Goal: Transaction & Acquisition: Purchase product/service

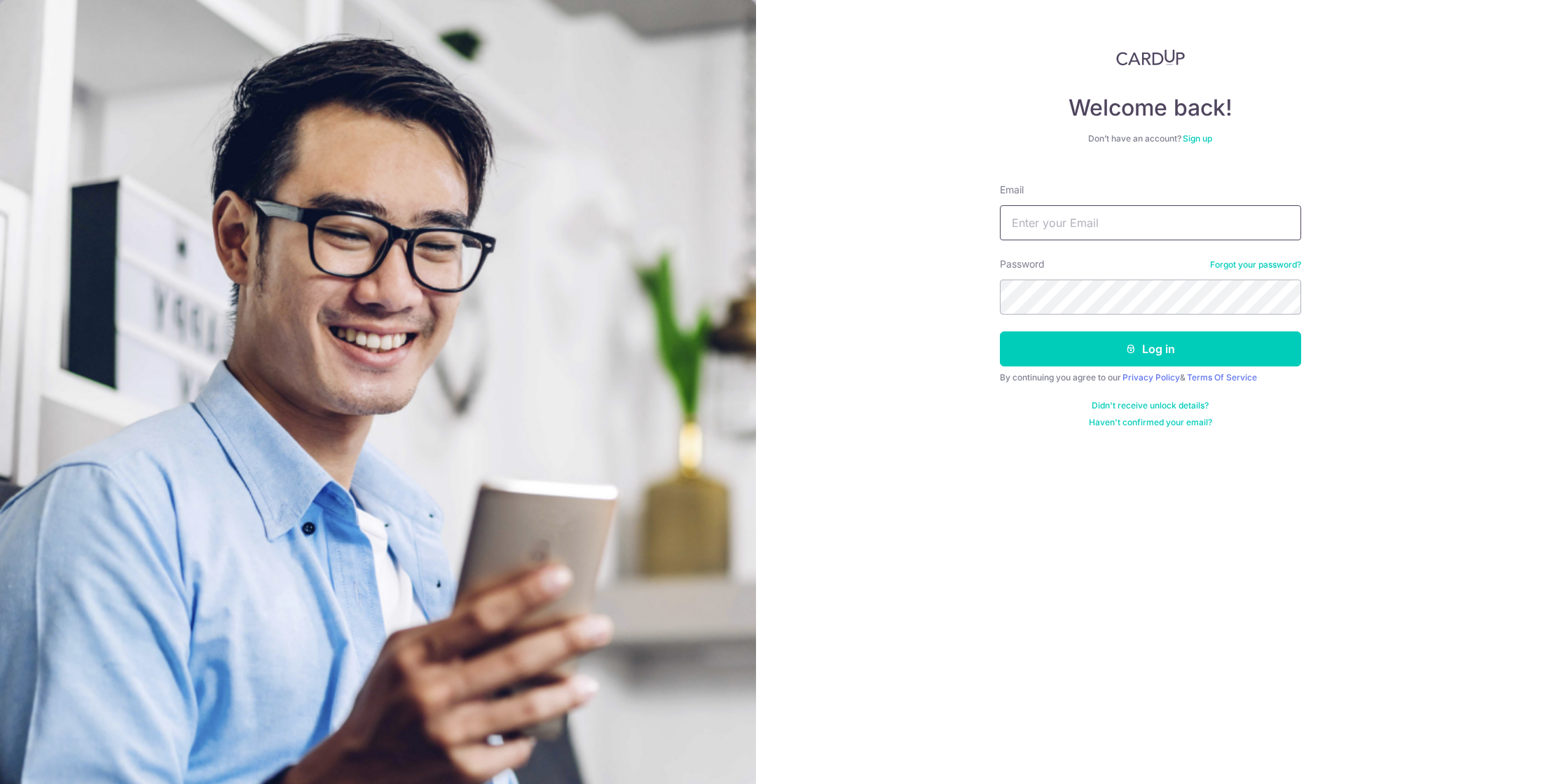
click at [1124, 213] on input "Email" at bounding box center [1150, 222] width 301 height 35
click at [1099, 224] on input "felicia.peh@heliosww.com" at bounding box center [1150, 222] width 301 height 35
type input "feliciapxy28@gmail.com"
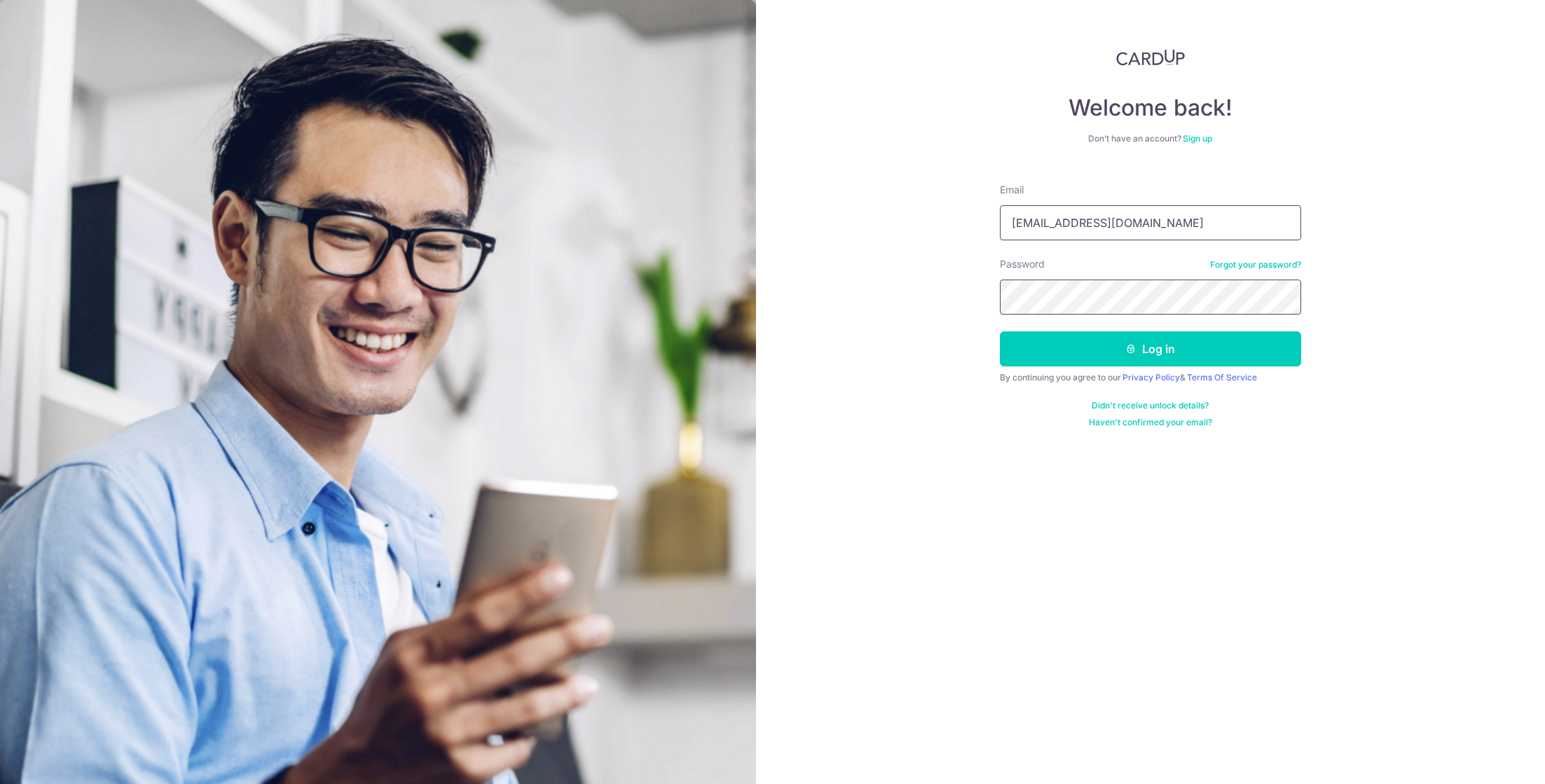
click at [1000, 331] on button "Log in" at bounding box center [1150, 348] width 301 height 35
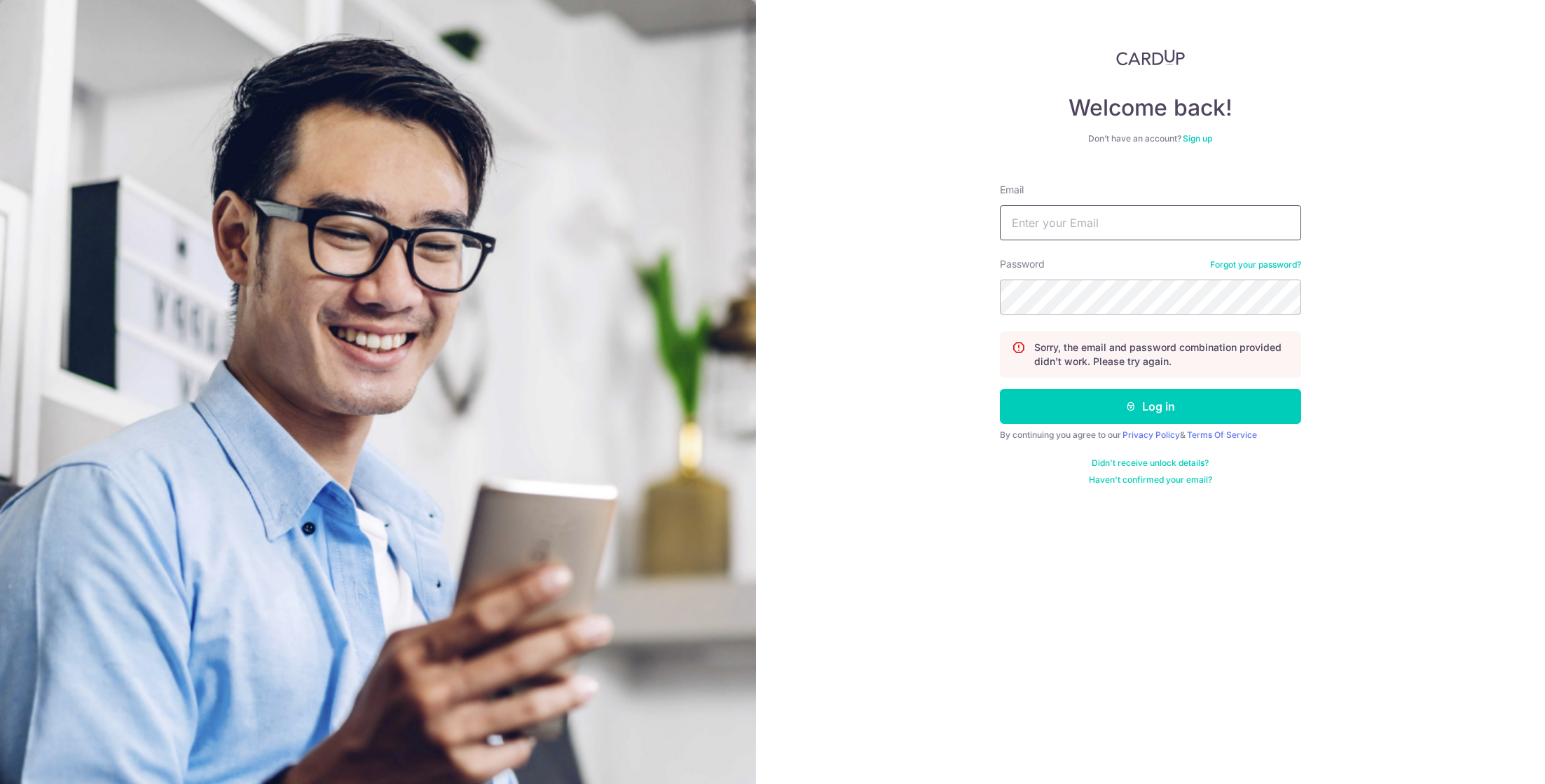
click at [1143, 231] on input "Email" at bounding box center [1150, 222] width 301 height 35
type input "[EMAIL_ADDRESS][DOMAIN_NAME]"
click at [1000, 389] on button "Log in" at bounding box center [1150, 406] width 301 height 35
click at [1042, 217] on input "Email" at bounding box center [1150, 222] width 301 height 35
type input "[EMAIL_ADDRESS][DOMAIN_NAME]"
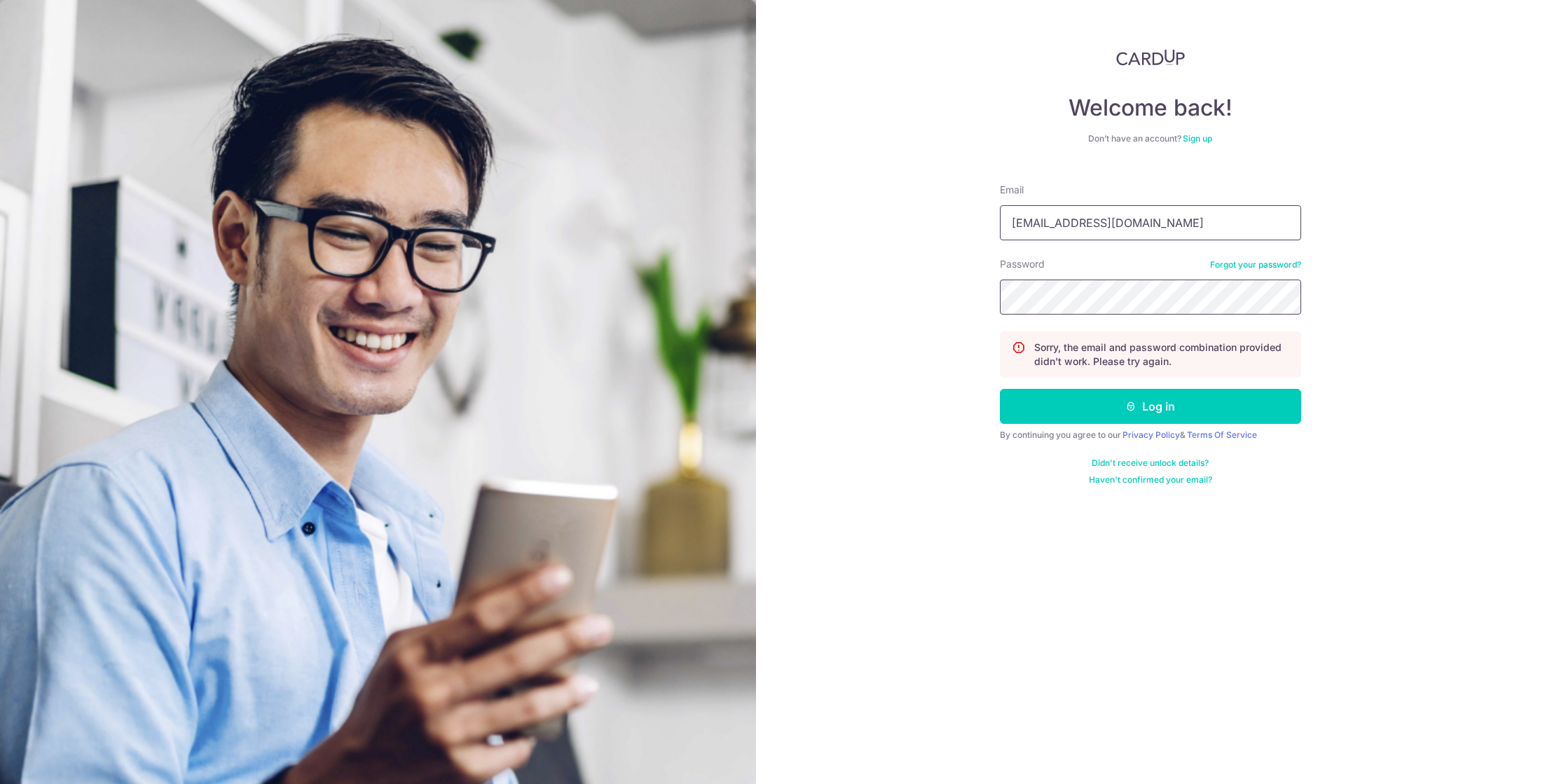
click at [1000, 389] on button "Log in" at bounding box center [1150, 406] width 301 height 35
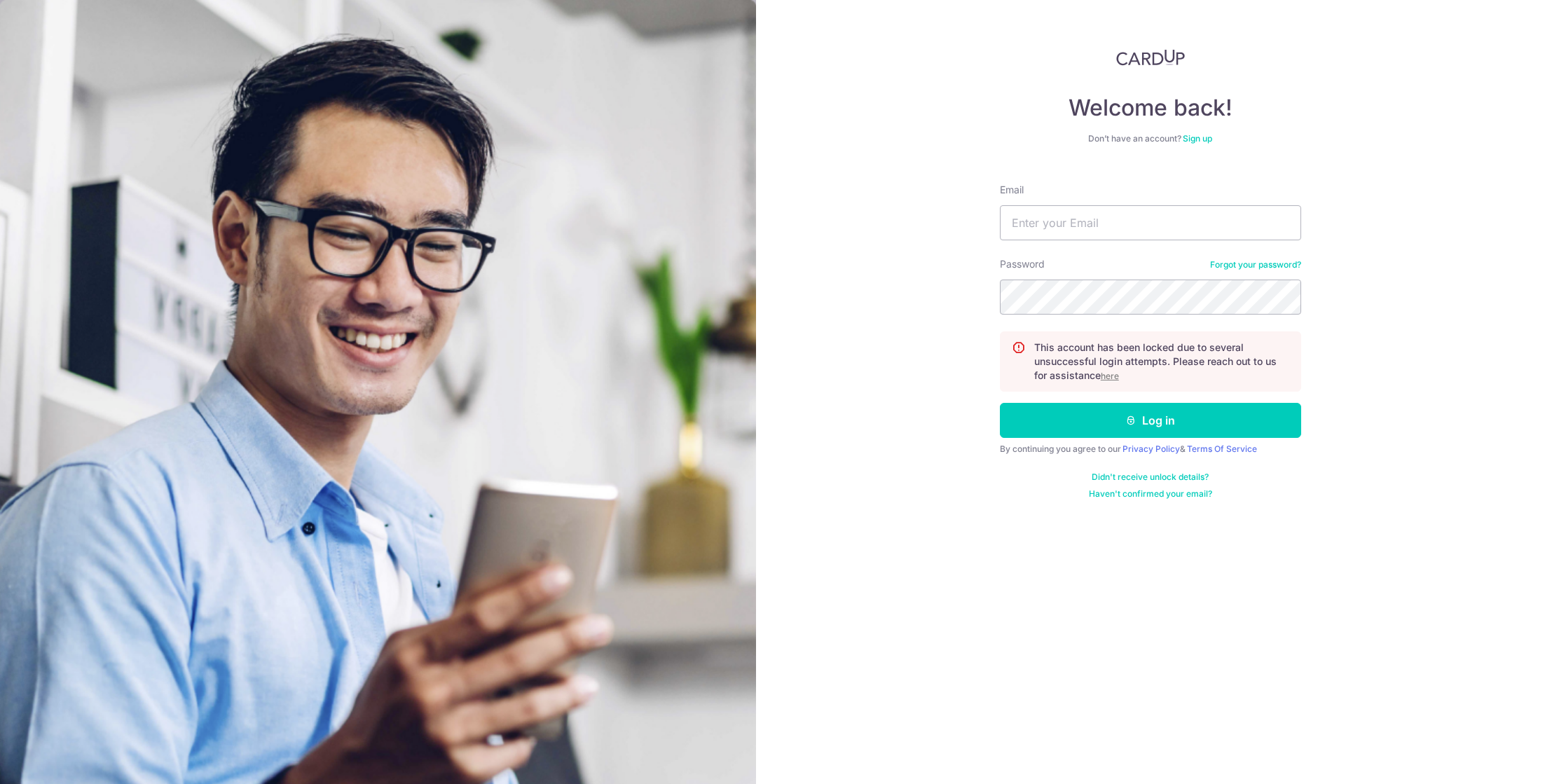
click at [1113, 376] on u "here" at bounding box center [1109, 376] width 19 height 11
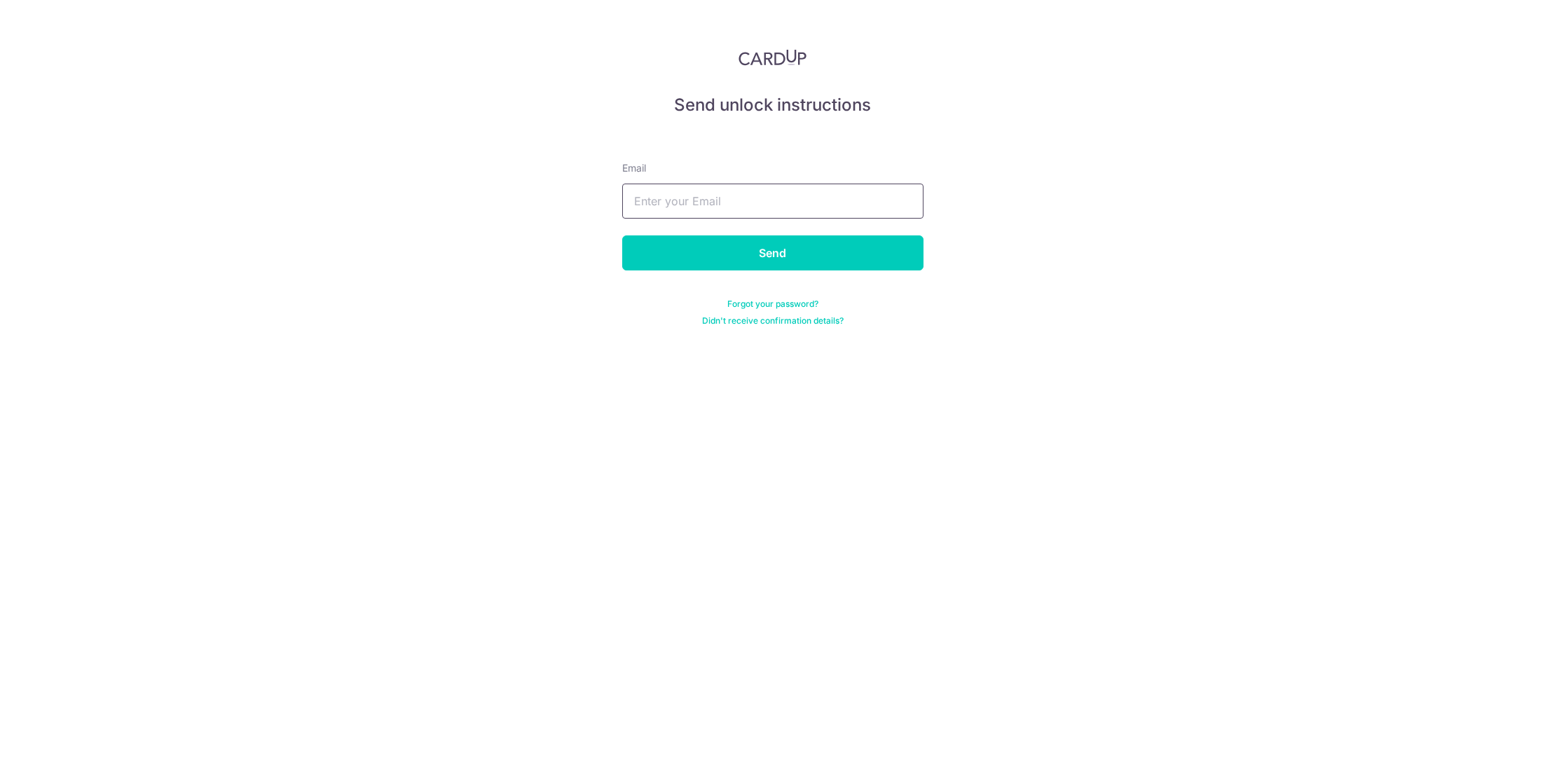
click at [802, 196] on input "text" at bounding box center [772, 201] width 301 height 35
type input "feliciapxy28@gmail.com"
click at [783, 262] on input "Send" at bounding box center [772, 252] width 301 height 35
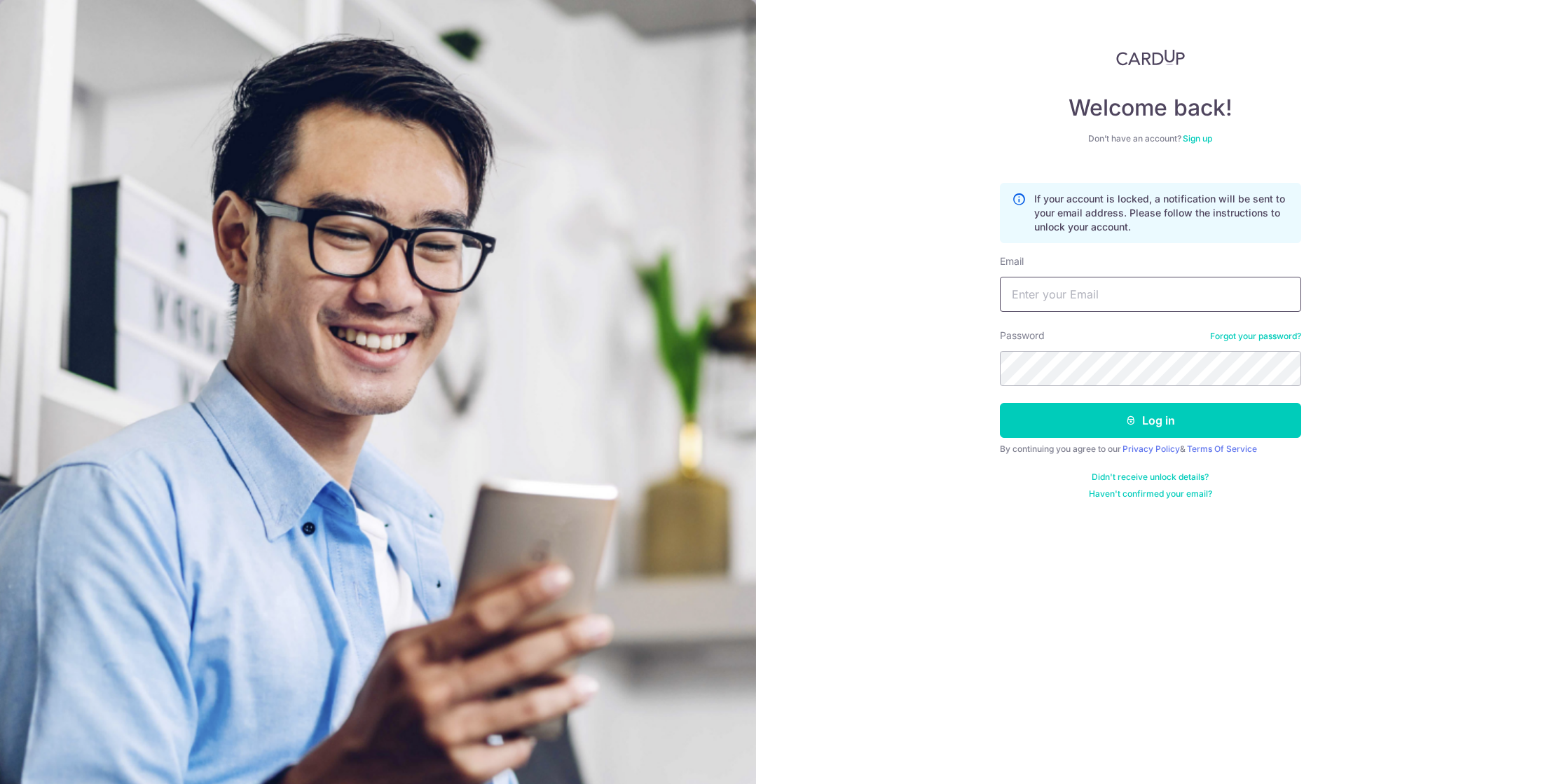
click at [1195, 289] on input "Email" at bounding box center [1150, 294] width 301 height 35
type input "Feliciapxy28@gmail.com"
click at [1000, 403] on button "Log in" at bounding box center [1150, 420] width 301 height 35
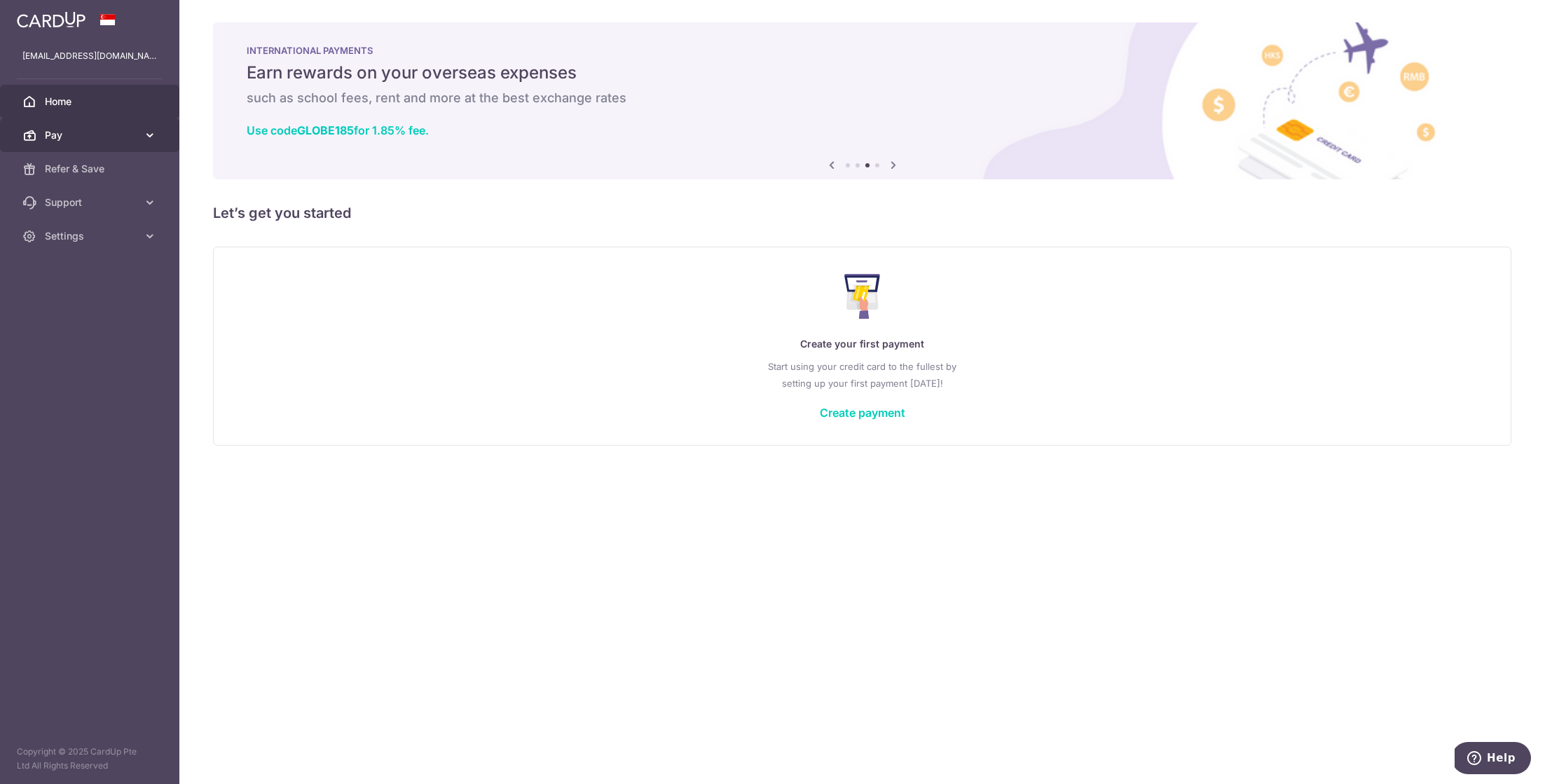
click at [102, 144] on link "Pay" at bounding box center [90, 135] width 179 height 34
click at [87, 286] on span "Refer & Save" at bounding box center [91, 288] width 92 height 14
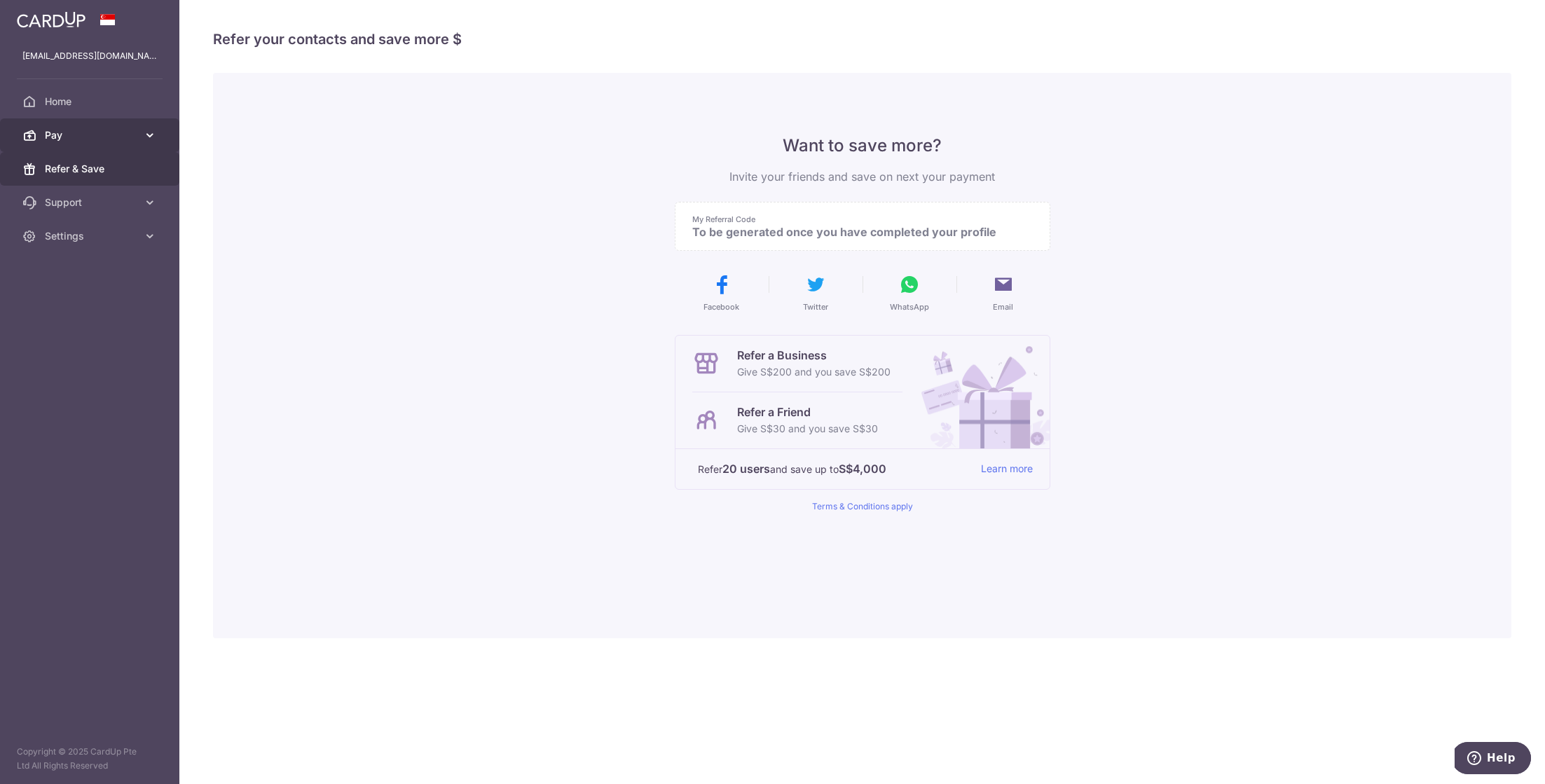
click at [138, 125] on link "Pay" at bounding box center [90, 135] width 179 height 34
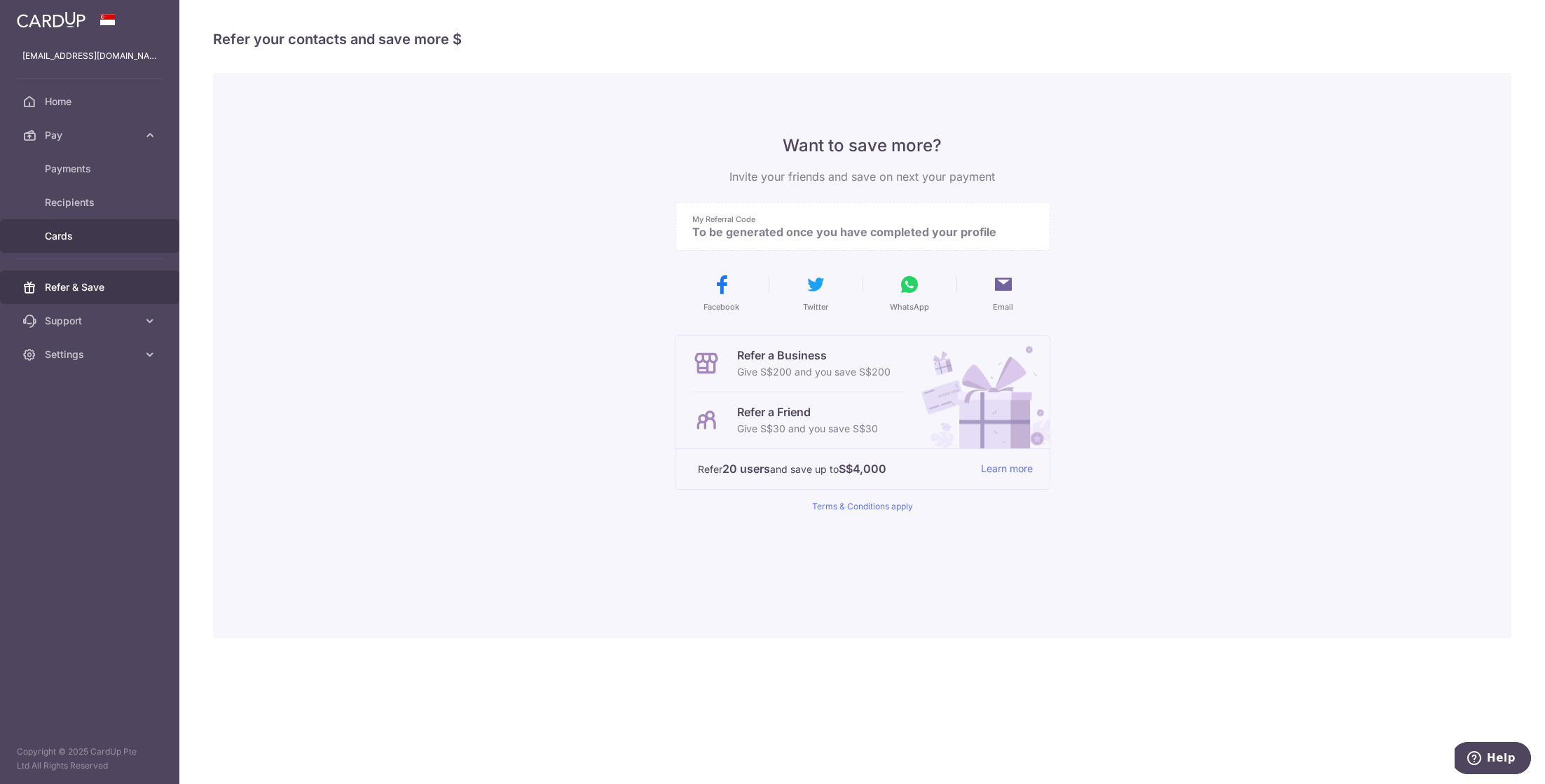
click at [116, 225] on link "Cards" at bounding box center [90, 236] width 179 height 34
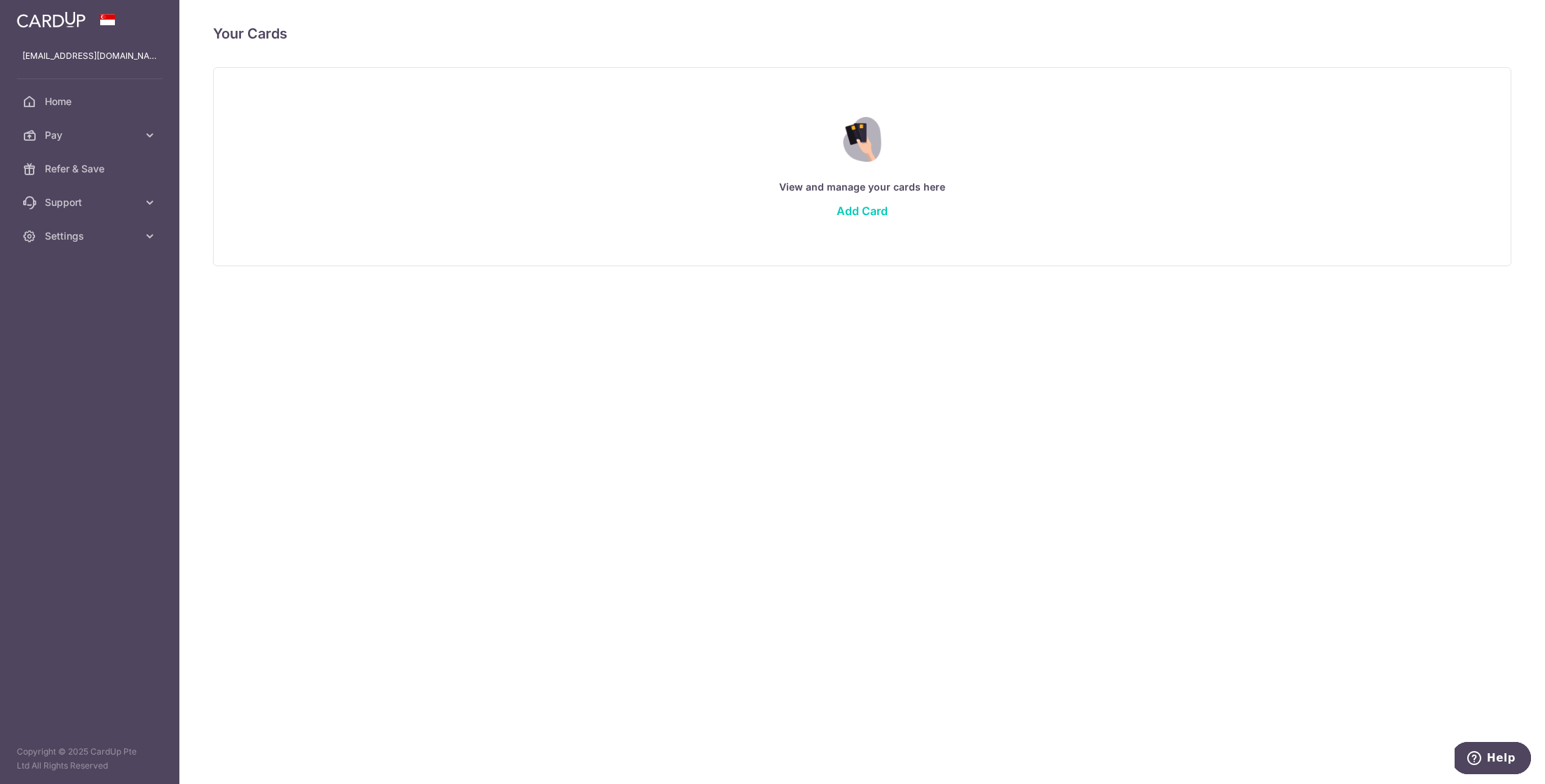
click at [868, 197] on div "View and manage your cards here Add Card" at bounding box center [862, 166] width 1263 height 121
click at [868, 207] on link "Add Card" at bounding box center [862, 211] width 52 height 14
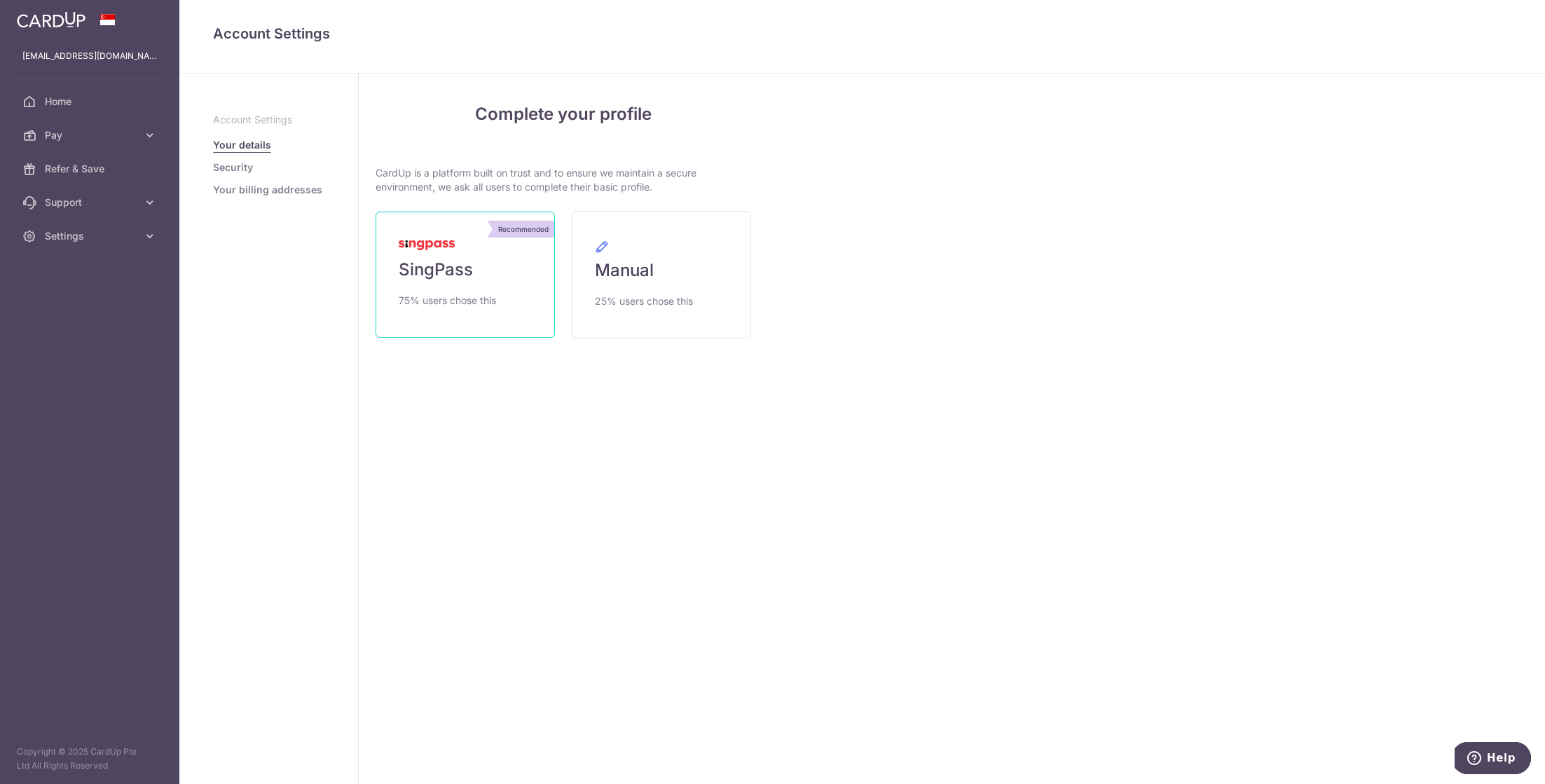
click at [388, 310] on link "Recommended SingPass 75% users chose this" at bounding box center [465, 274] width 179 height 126
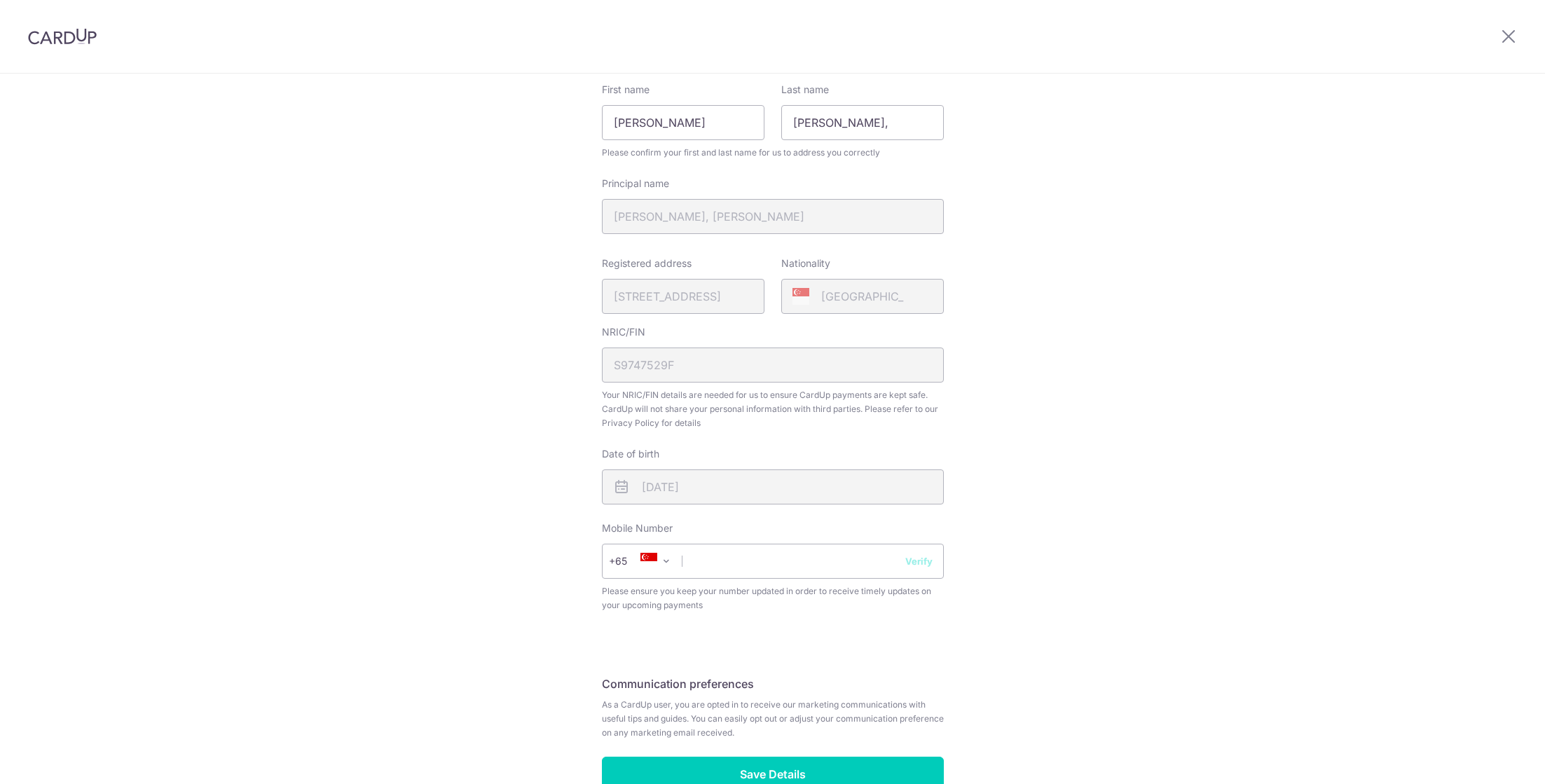
scroll to position [181, 0]
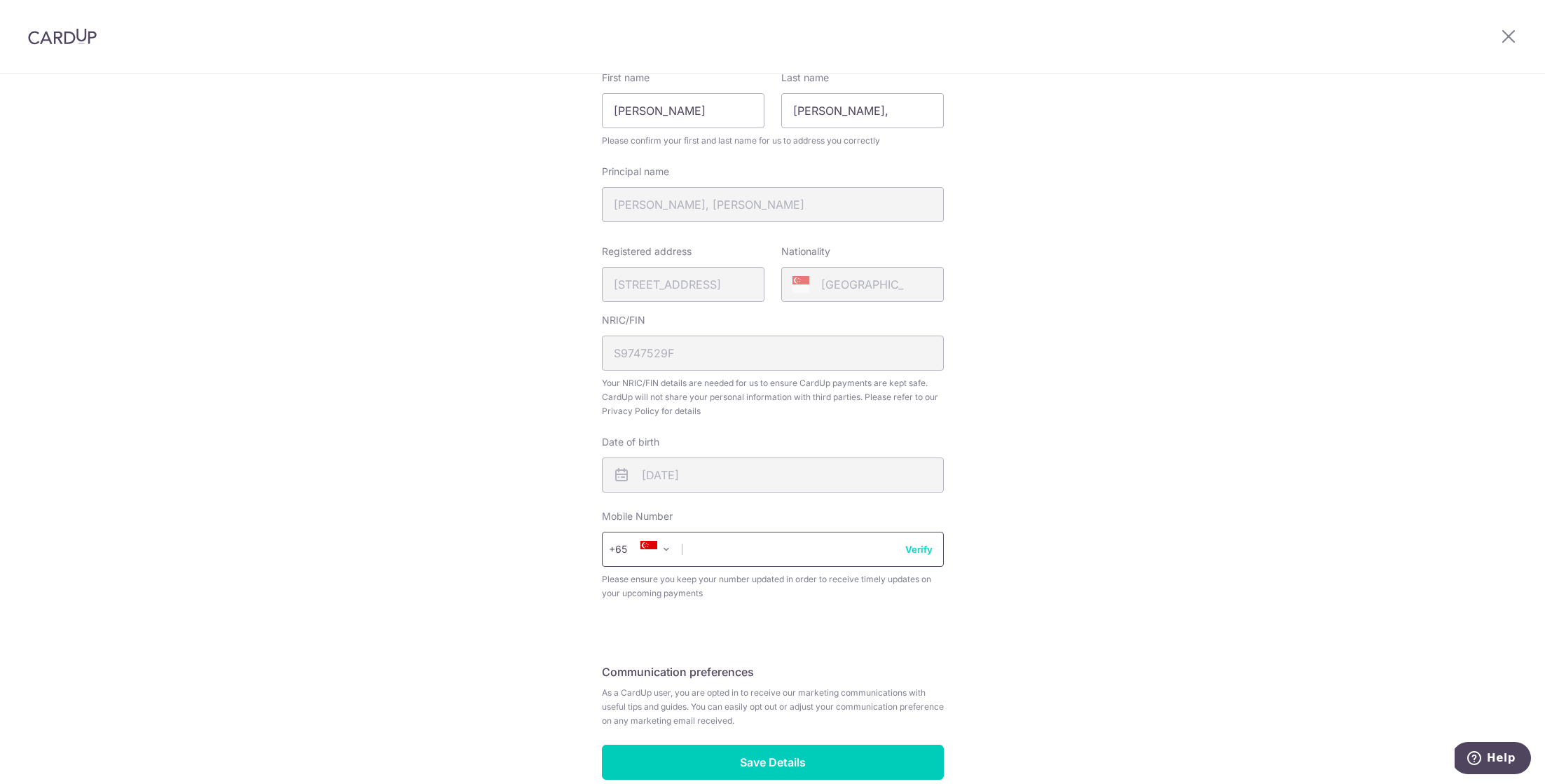
click at [748, 542] on input "text" at bounding box center [772, 549] width 342 height 35
type input "91272422"
click at [1262, 303] on div "Review your details Your Details Please provide your full name as per your NRIC…" at bounding box center [772, 375] width 1545 height 963
click at [813, 753] on input "Save Details" at bounding box center [772, 762] width 342 height 35
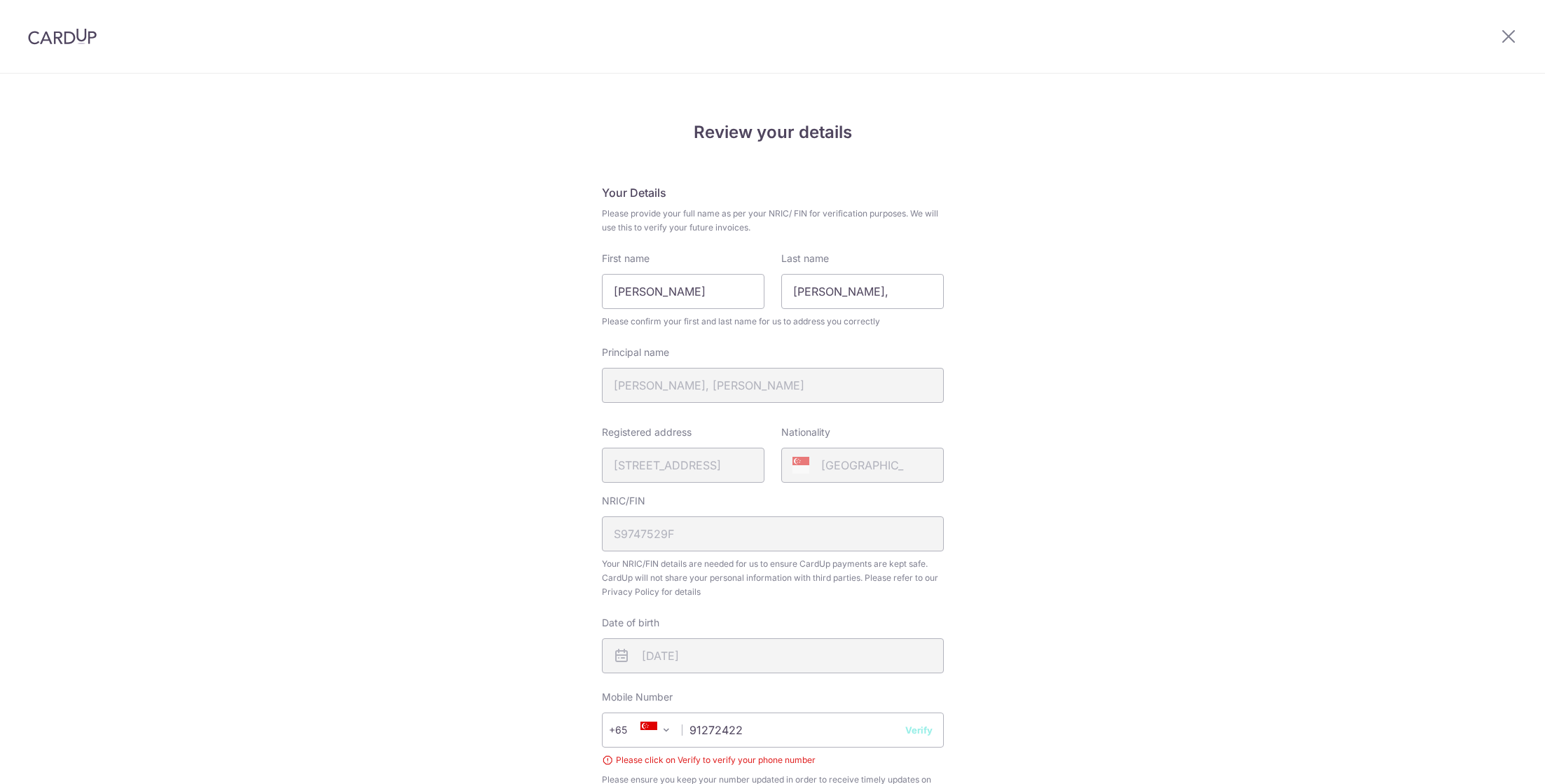
scroll to position [273, 0]
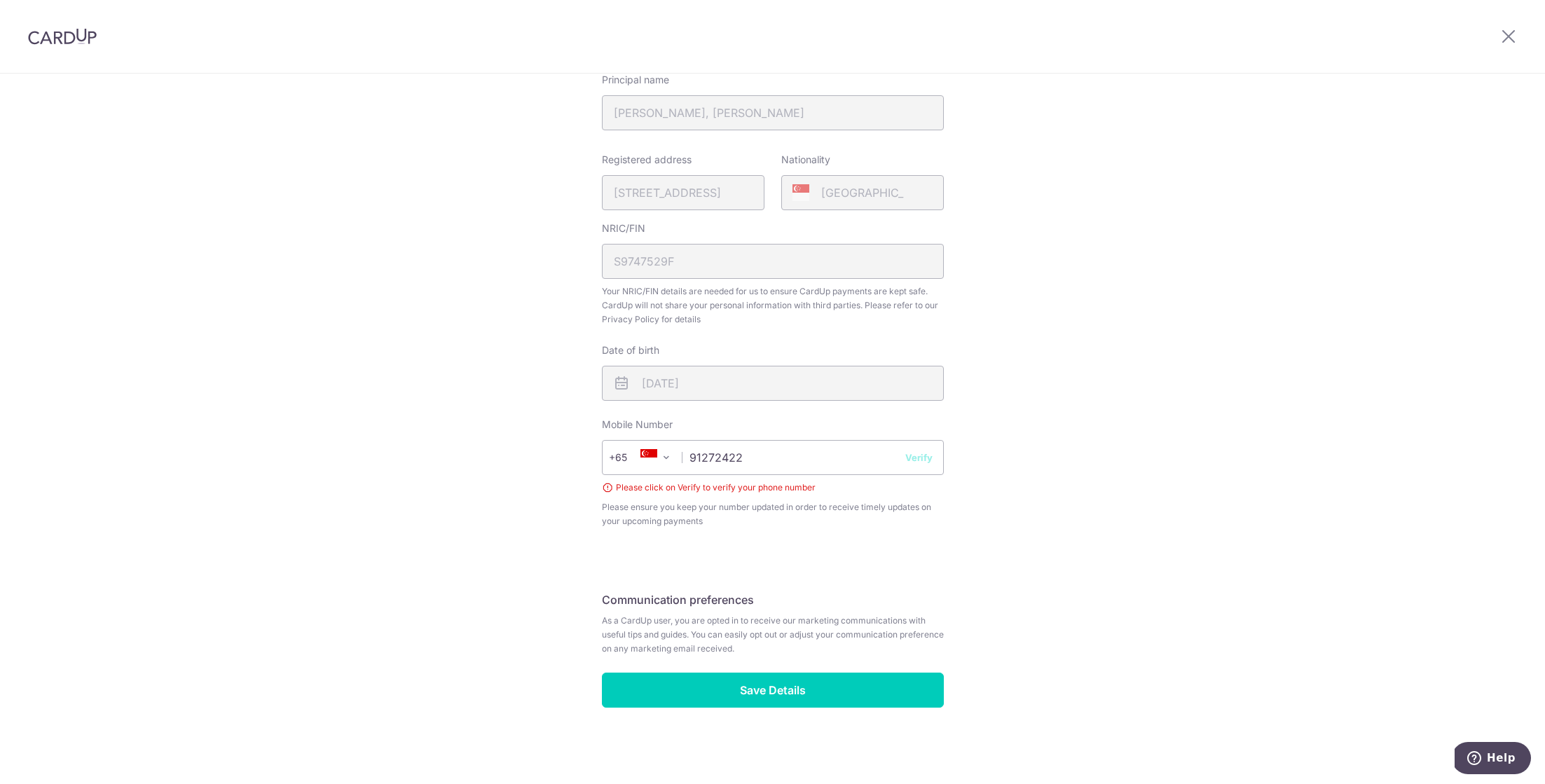
click at [1126, 413] on div "Review your details Your Details Please provide your full name as per your NRIC…" at bounding box center [772, 293] width 1545 height 983
click at [906, 454] on button "Verify" at bounding box center [918, 457] width 28 height 14
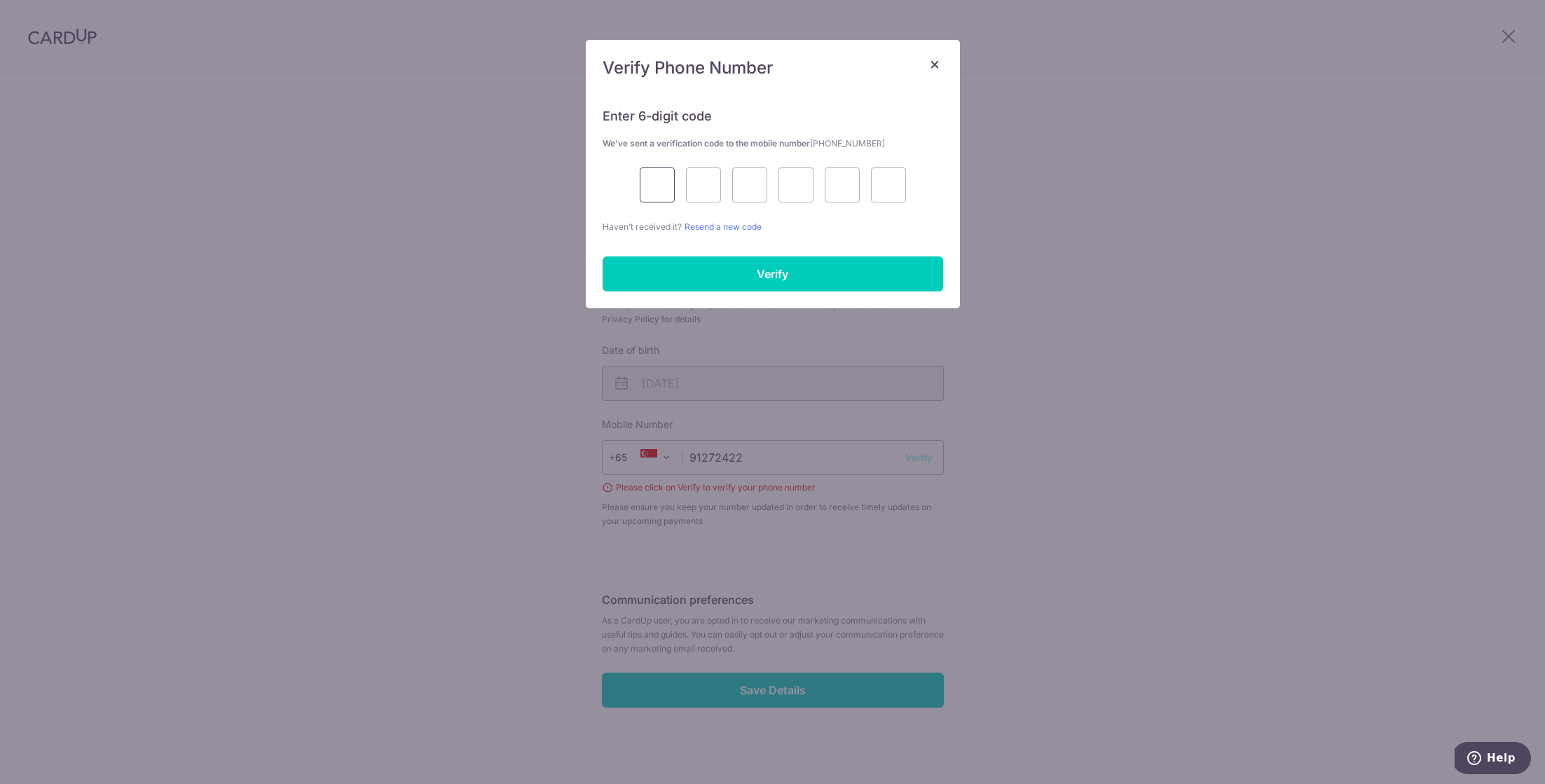
click at [665, 170] on input "text" at bounding box center [656, 185] width 35 height 35
type input "9"
type input "3"
type input "6"
type input "1"
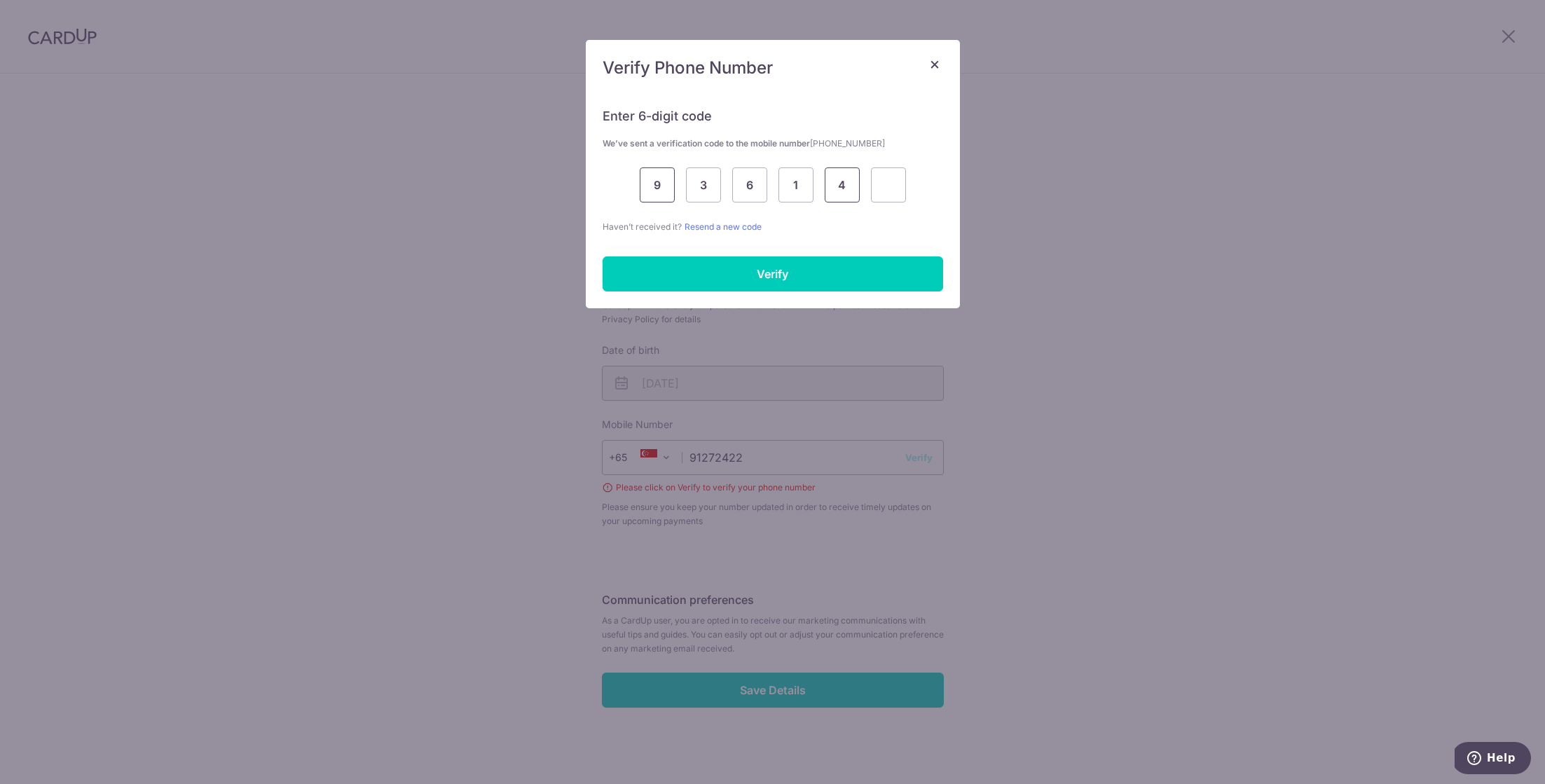
type input "4"
type input "7"
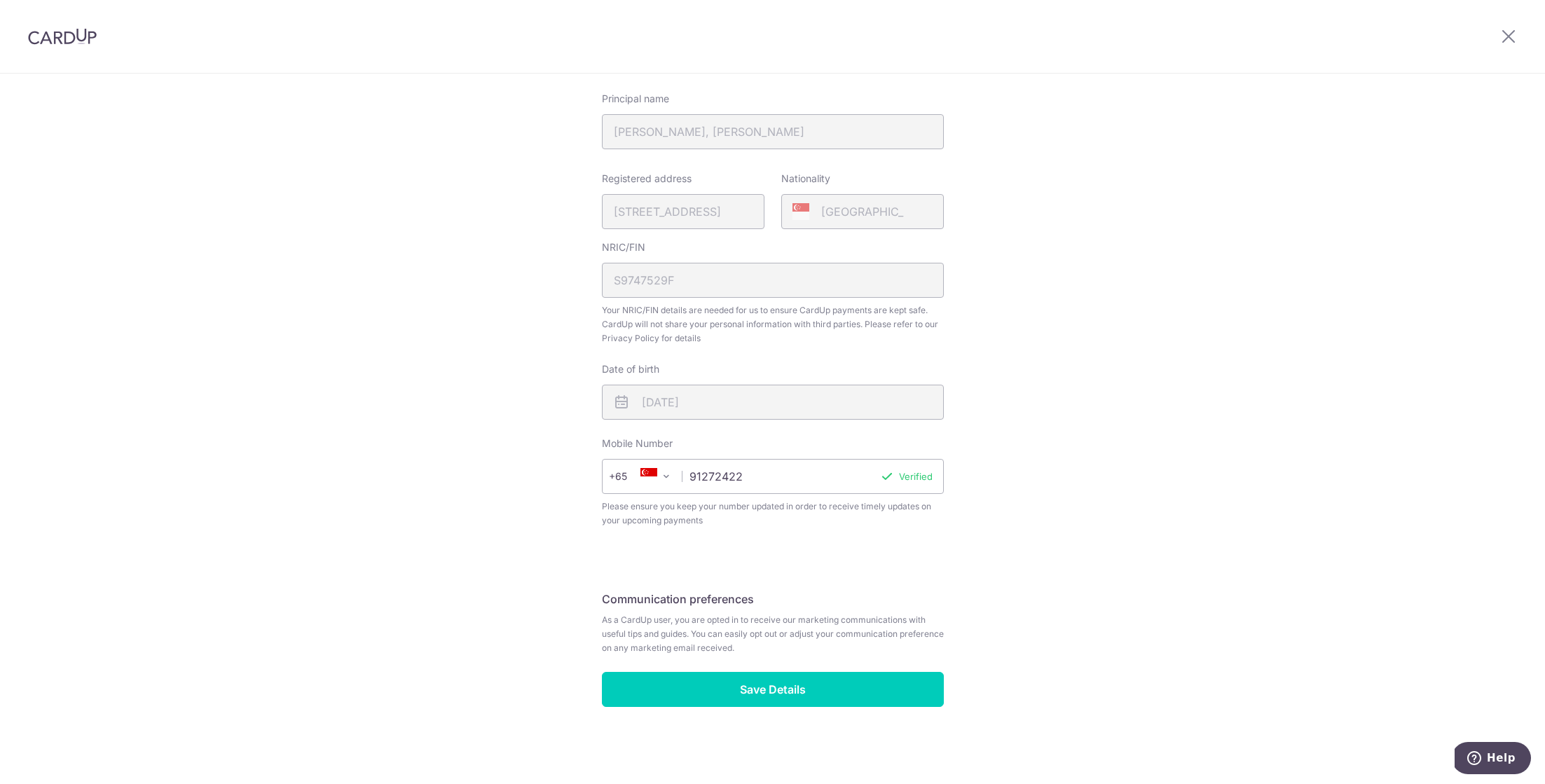
scroll to position [253, 0]
click at [901, 685] on input "Save Details" at bounding box center [772, 689] width 342 height 35
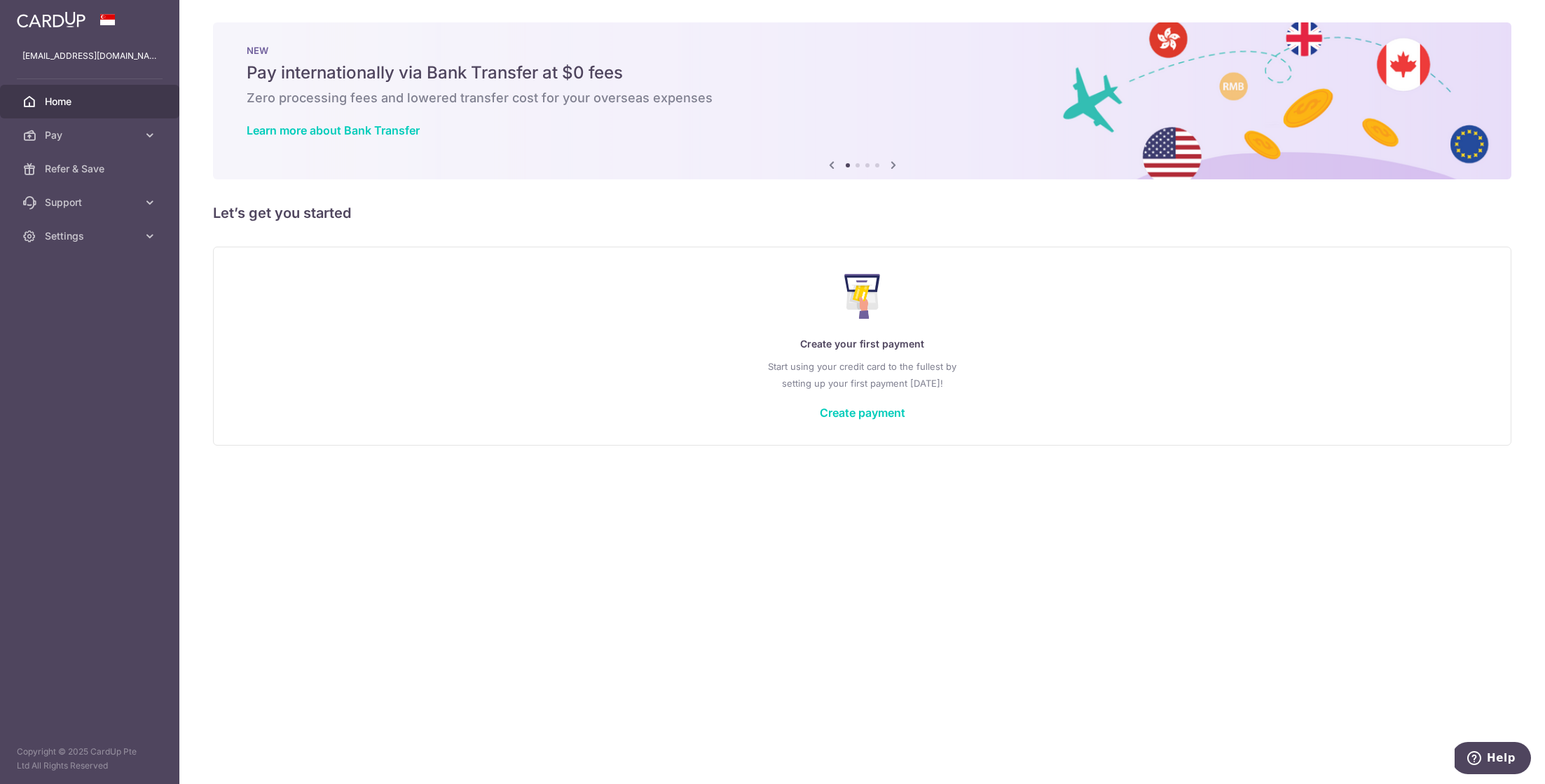
click at [1131, 466] on div "× Pause Schedule Pause all future payments in this series Pause just this one p…" at bounding box center [862, 392] width 1366 height 784
click at [88, 129] on span "Pay" at bounding box center [91, 135] width 92 height 14
click at [100, 226] on link "Cards" at bounding box center [90, 236] width 179 height 34
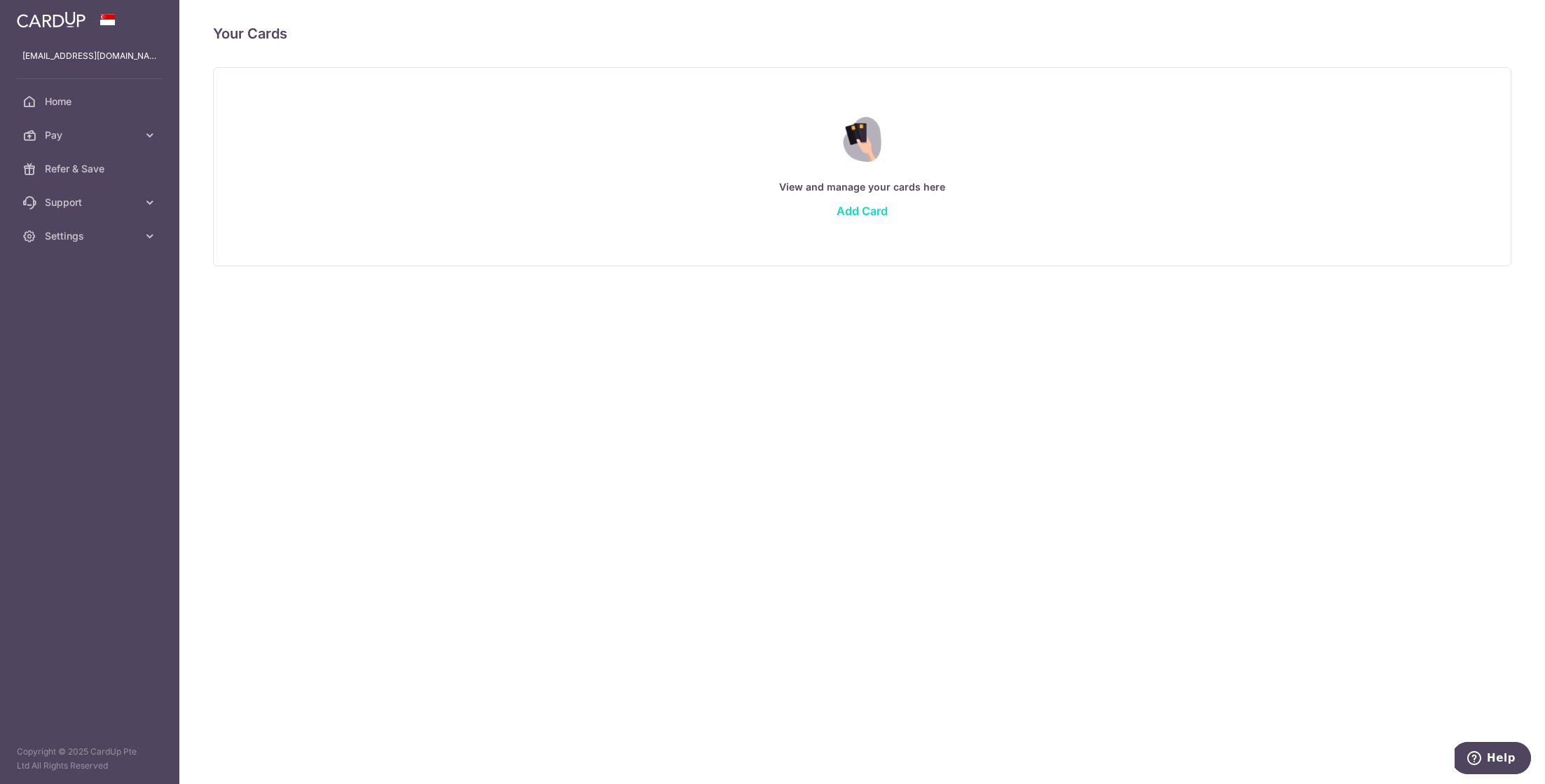
click at [869, 210] on link "Add Card" at bounding box center [862, 211] width 52 height 14
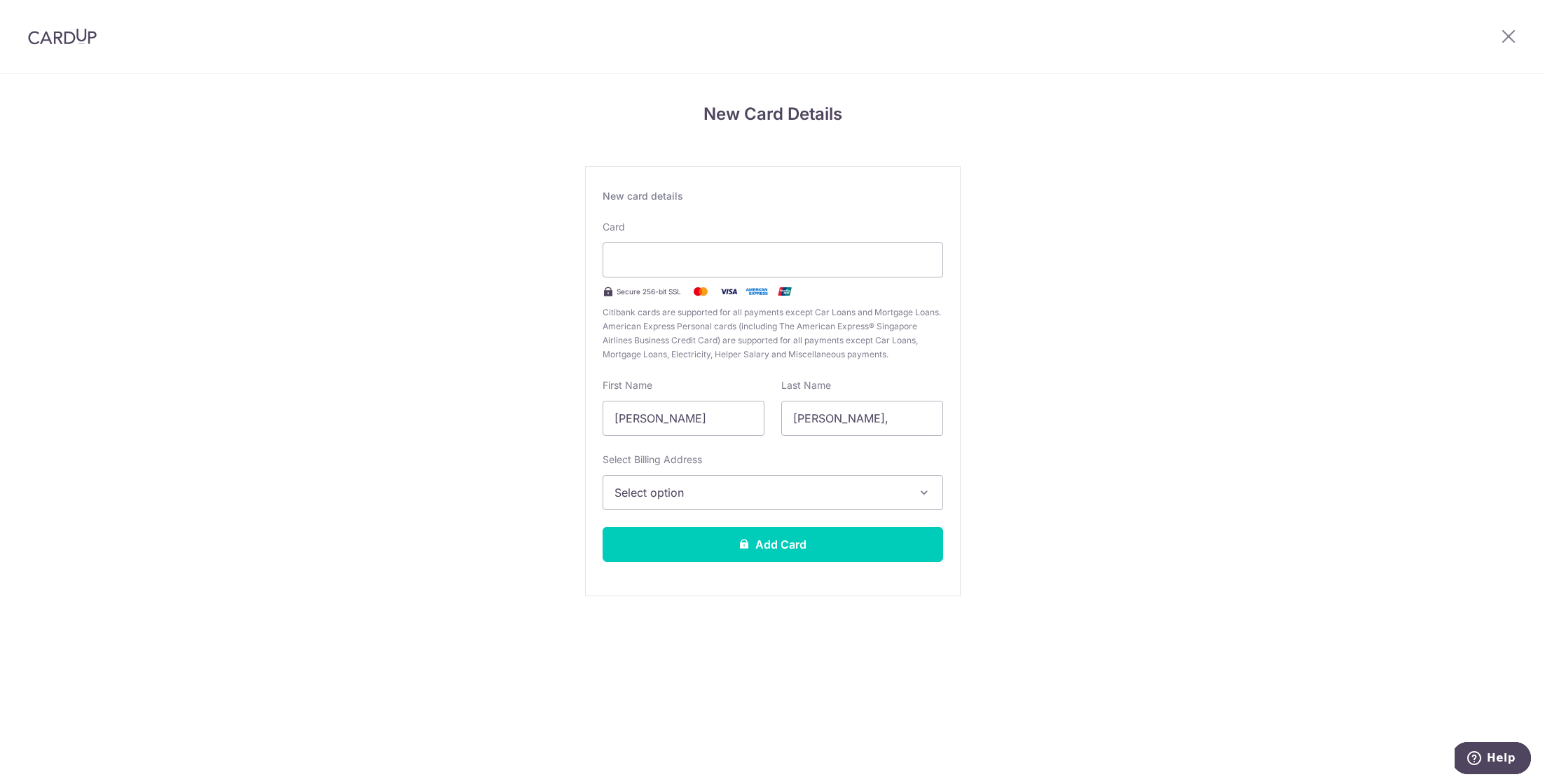
click at [859, 479] on button "Select option" at bounding box center [772, 492] width 340 height 35
click at [838, 530] on span "Add Billing Address" at bounding box center [785, 532] width 291 height 14
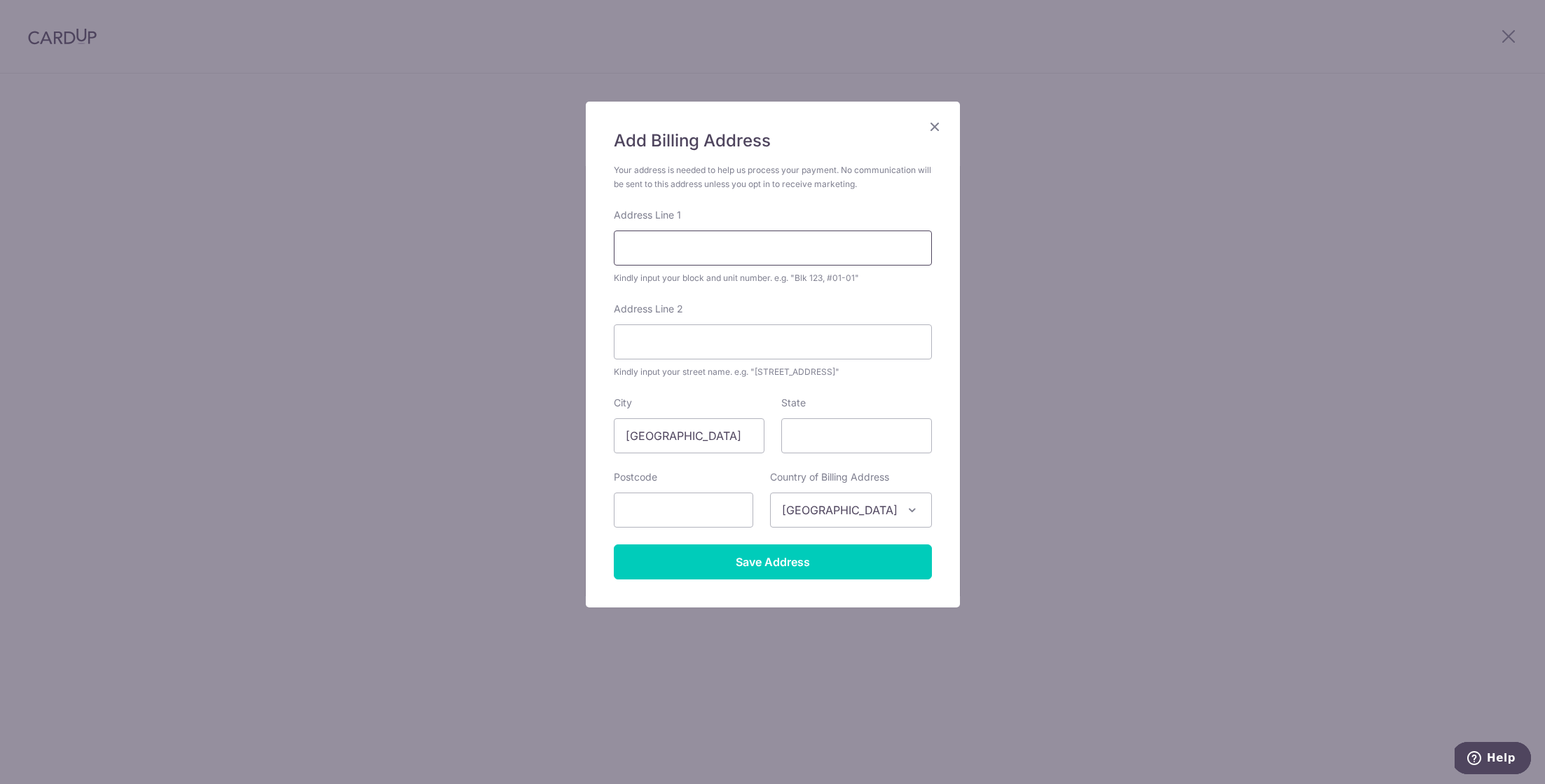
click at [733, 248] on input "Address Line 1" at bounding box center [772, 248] width 318 height 35
type input "Blk [STREET_ADDRESS]"
type input "550534"
click at [820, 573] on input "Save Address" at bounding box center [772, 561] width 318 height 35
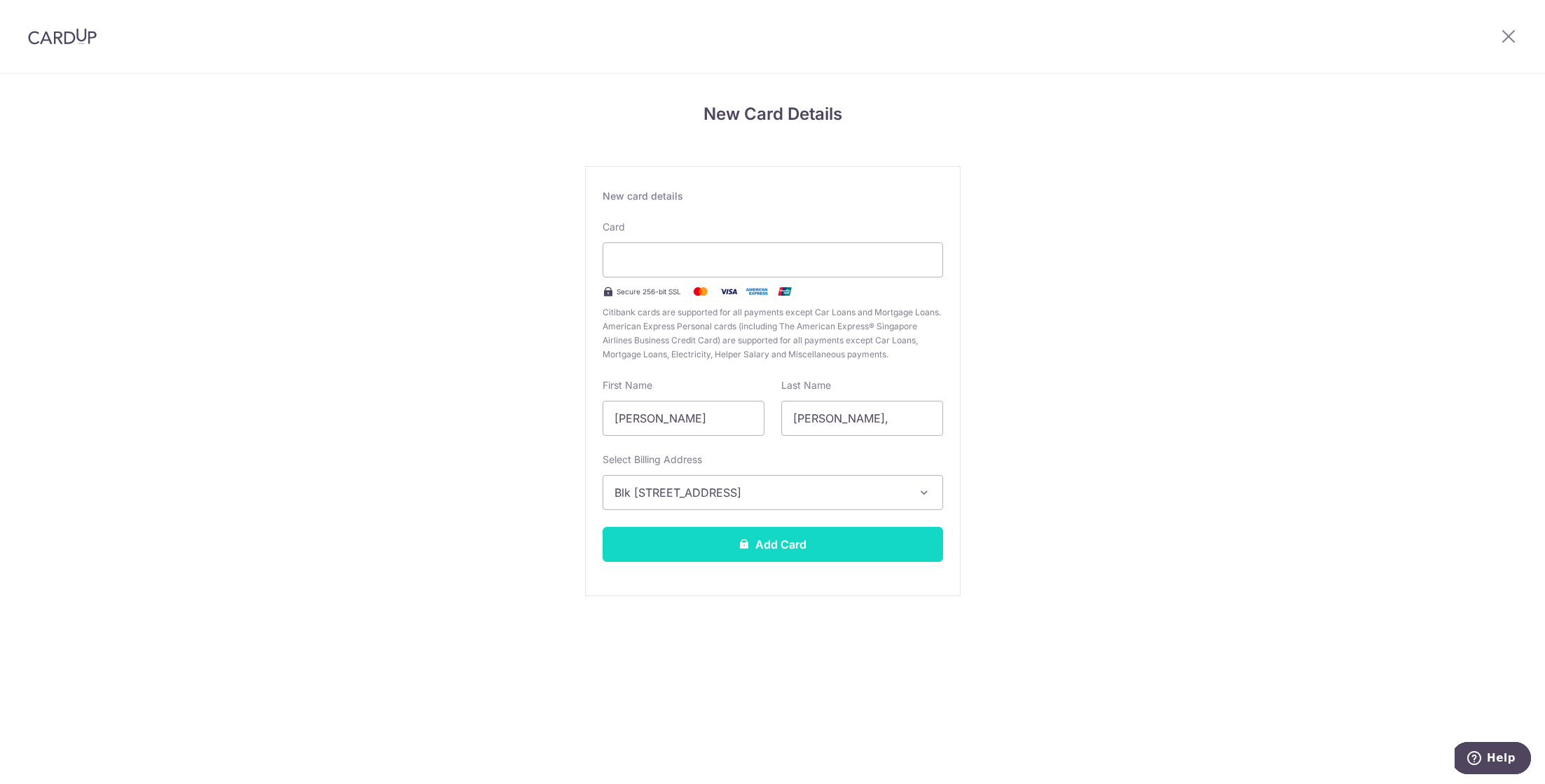
click at [780, 558] on button "Add Card" at bounding box center [772, 543] width 340 height 35
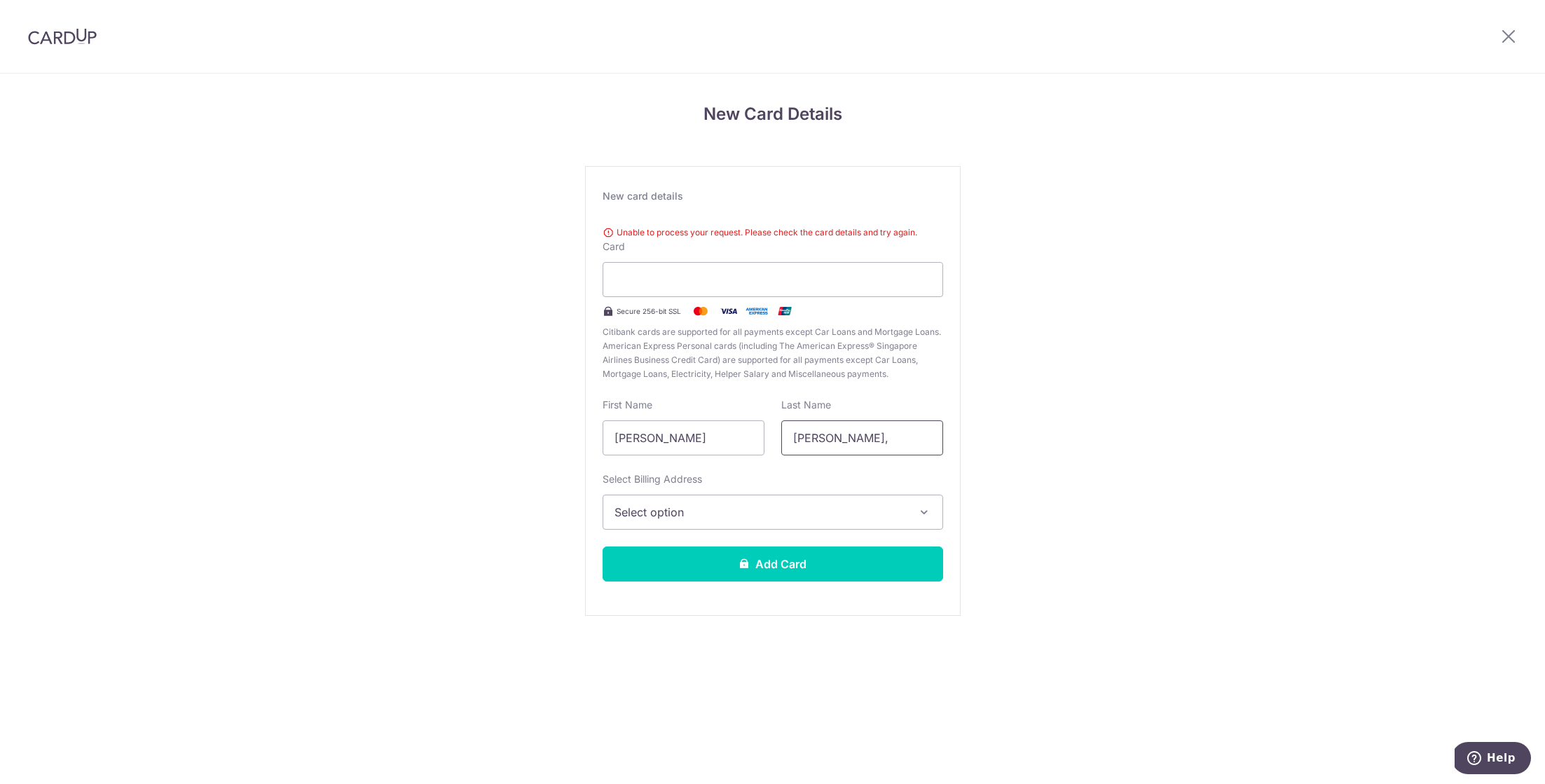
click at [848, 435] on input "[PERSON_NAME]," at bounding box center [862, 437] width 162 height 35
drag, startPoint x: 848, startPoint y: 437, endPoint x: 775, endPoint y: 437, distance: 73.0
click at [781, 437] on input "[PERSON_NAME]," at bounding box center [862, 437] width 162 height 35
type input "Peh"
click at [710, 438] on input "[PERSON_NAME]" at bounding box center [684, 437] width 162 height 35
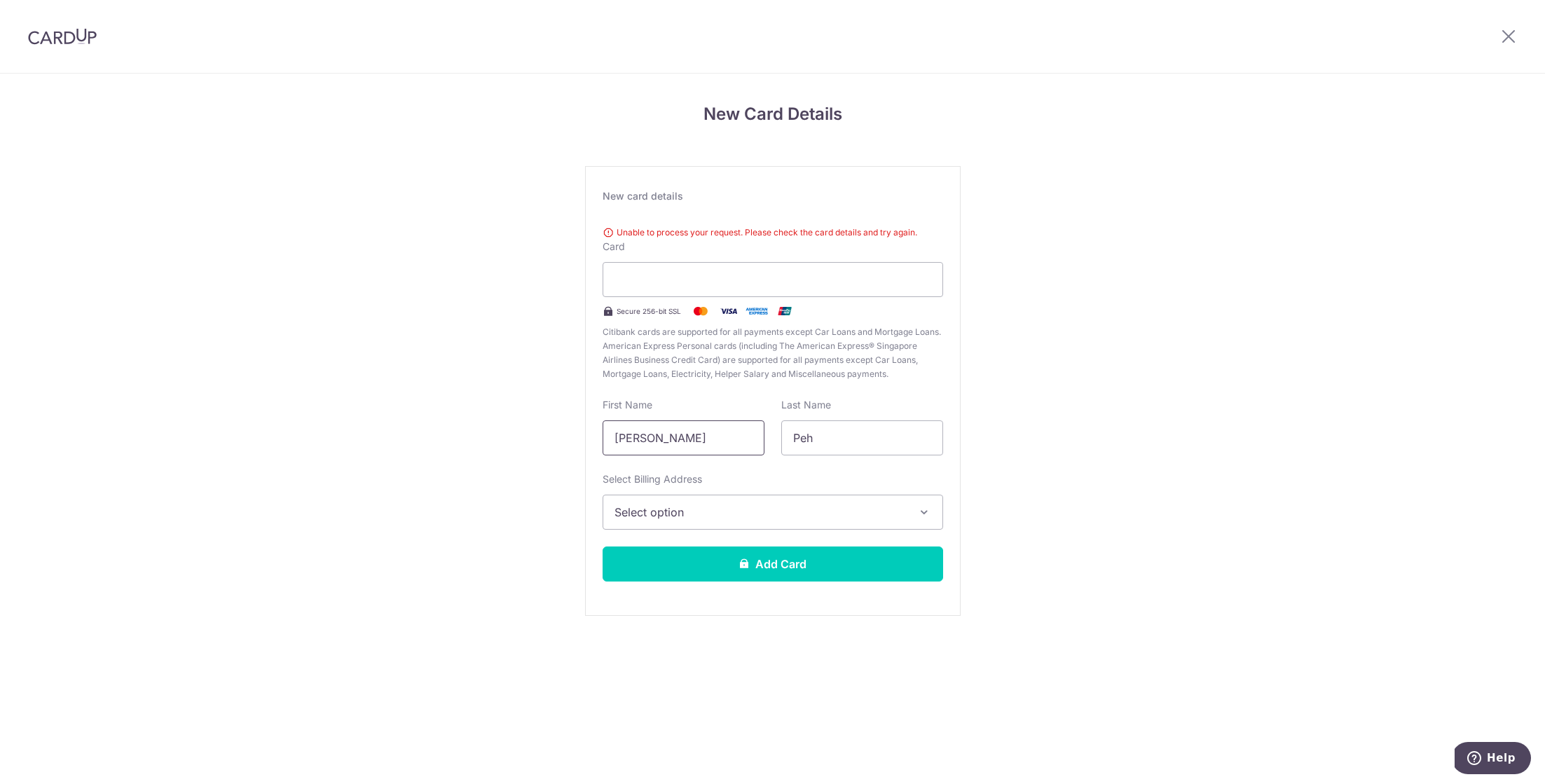
click at [710, 438] on input "[PERSON_NAME]" at bounding box center [684, 437] width 162 height 35
type input "[PERSON_NAME]"
click at [735, 519] on span "Select option" at bounding box center [760, 511] width 291 height 17
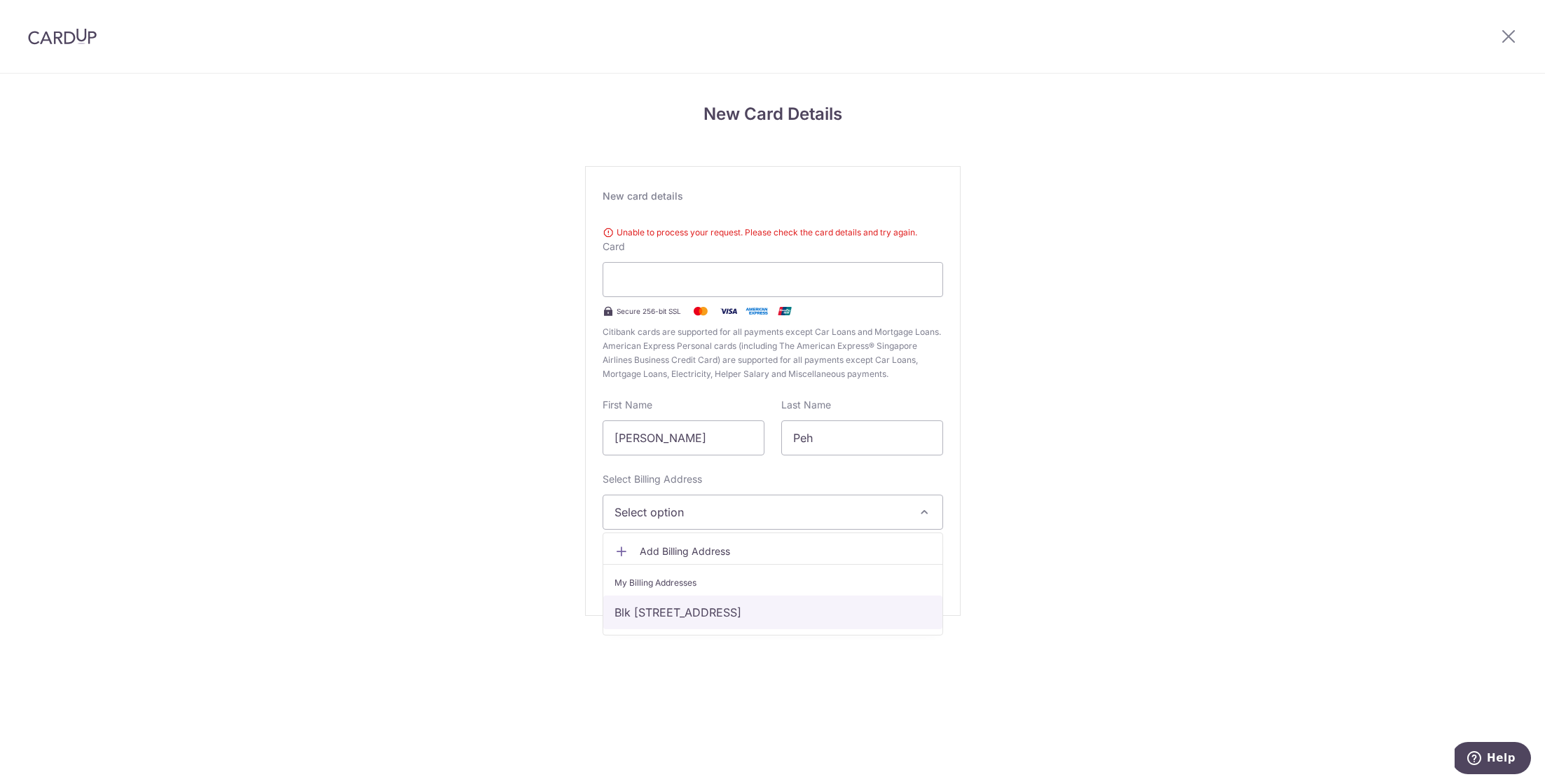
click at [741, 619] on link "Blk [STREET_ADDRESS]" at bounding box center [772, 613] width 339 height 34
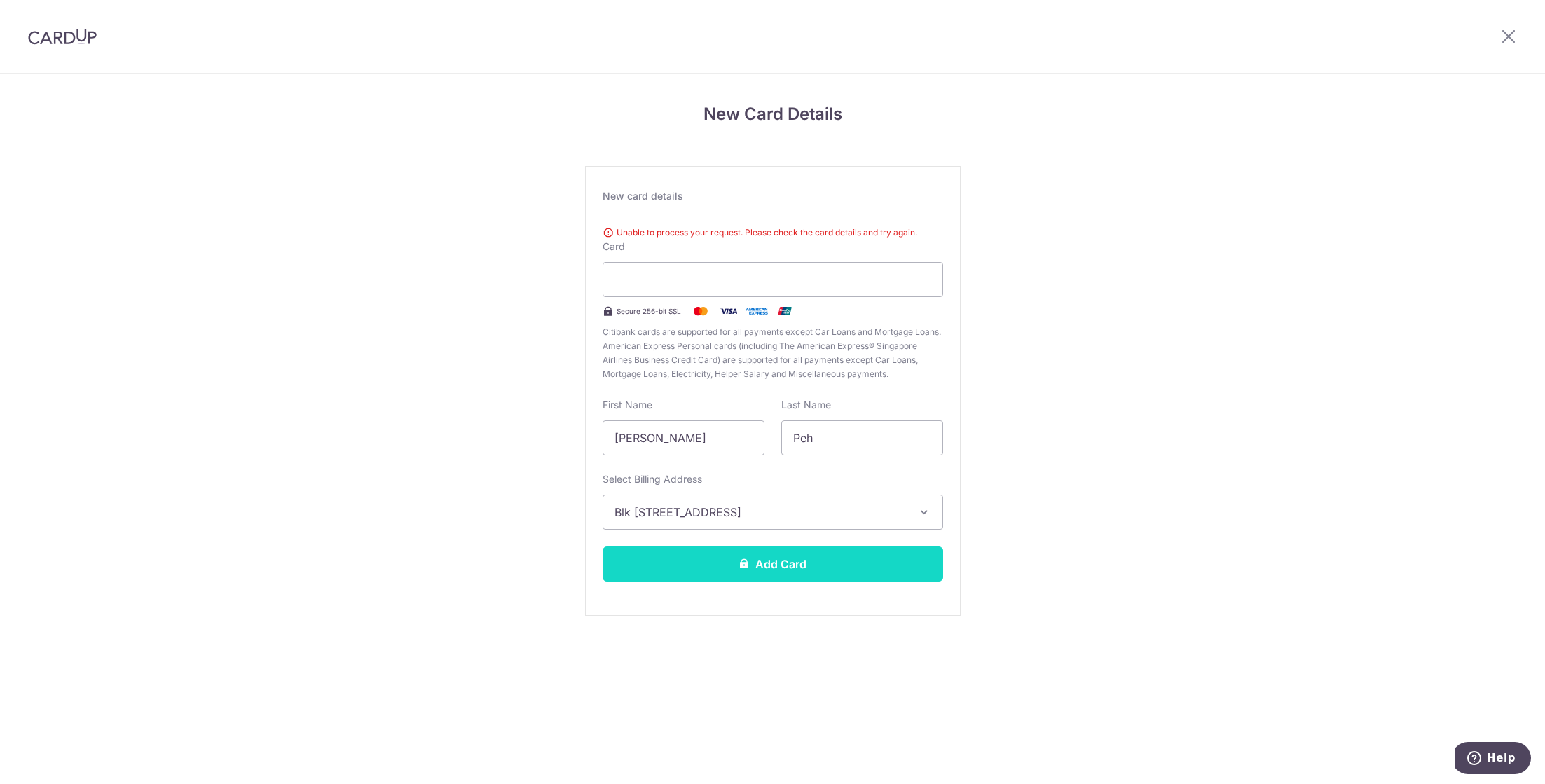
click at [768, 570] on button "Add Card" at bounding box center [772, 563] width 340 height 35
click at [685, 460] on div "New card details Unable to process your request. Please check the card details …" at bounding box center [772, 391] width 376 height 450
click at [685, 447] on input "[PERSON_NAME]" at bounding box center [684, 437] width 162 height 35
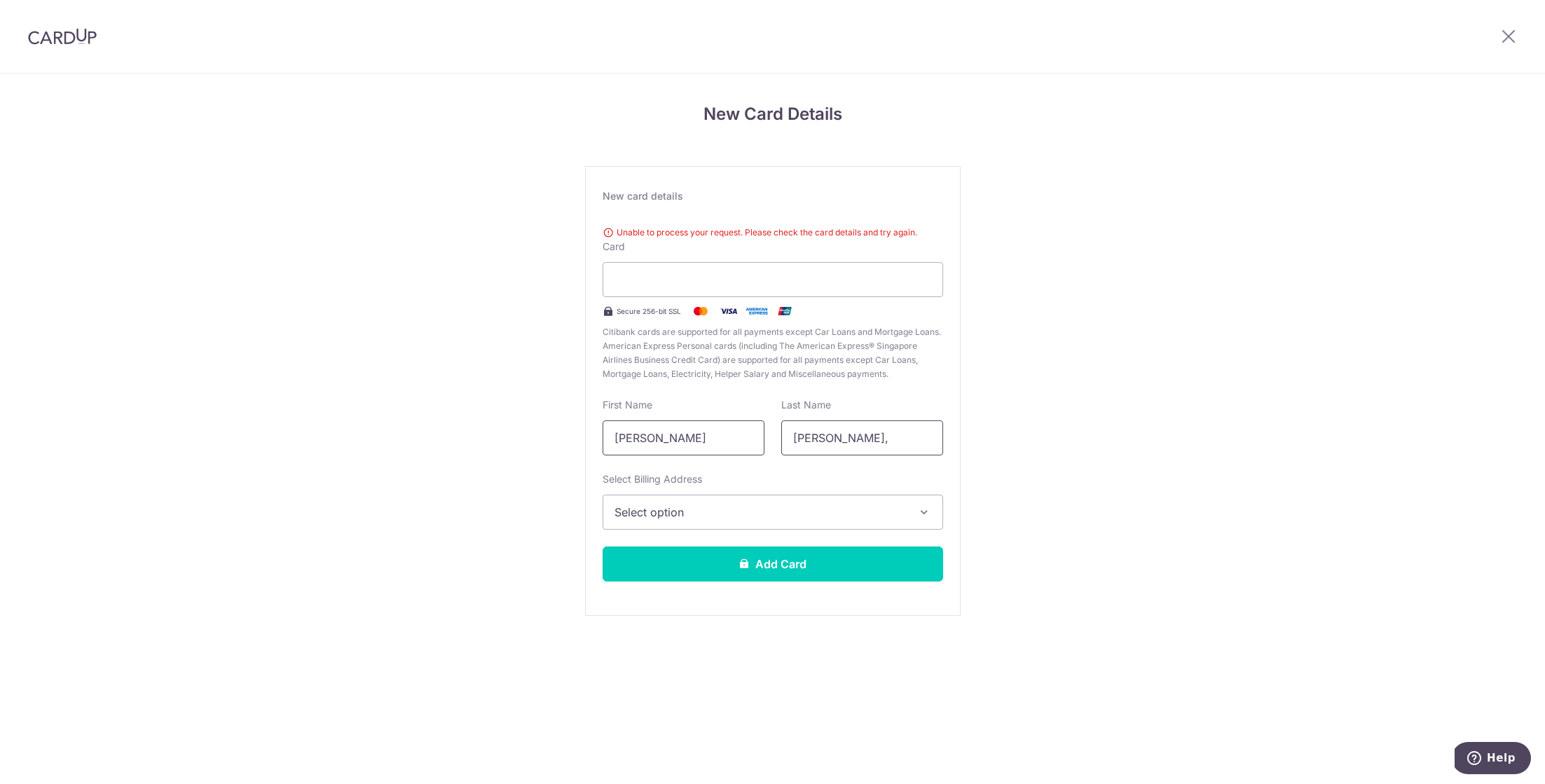
type input "[PERSON_NAME]"
click at [846, 440] on input "[PERSON_NAME]," at bounding box center [862, 437] width 162 height 35
type input "F"
type input "Peh"
click at [813, 505] on span "Select option" at bounding box center [760, 511] width 291 height 17
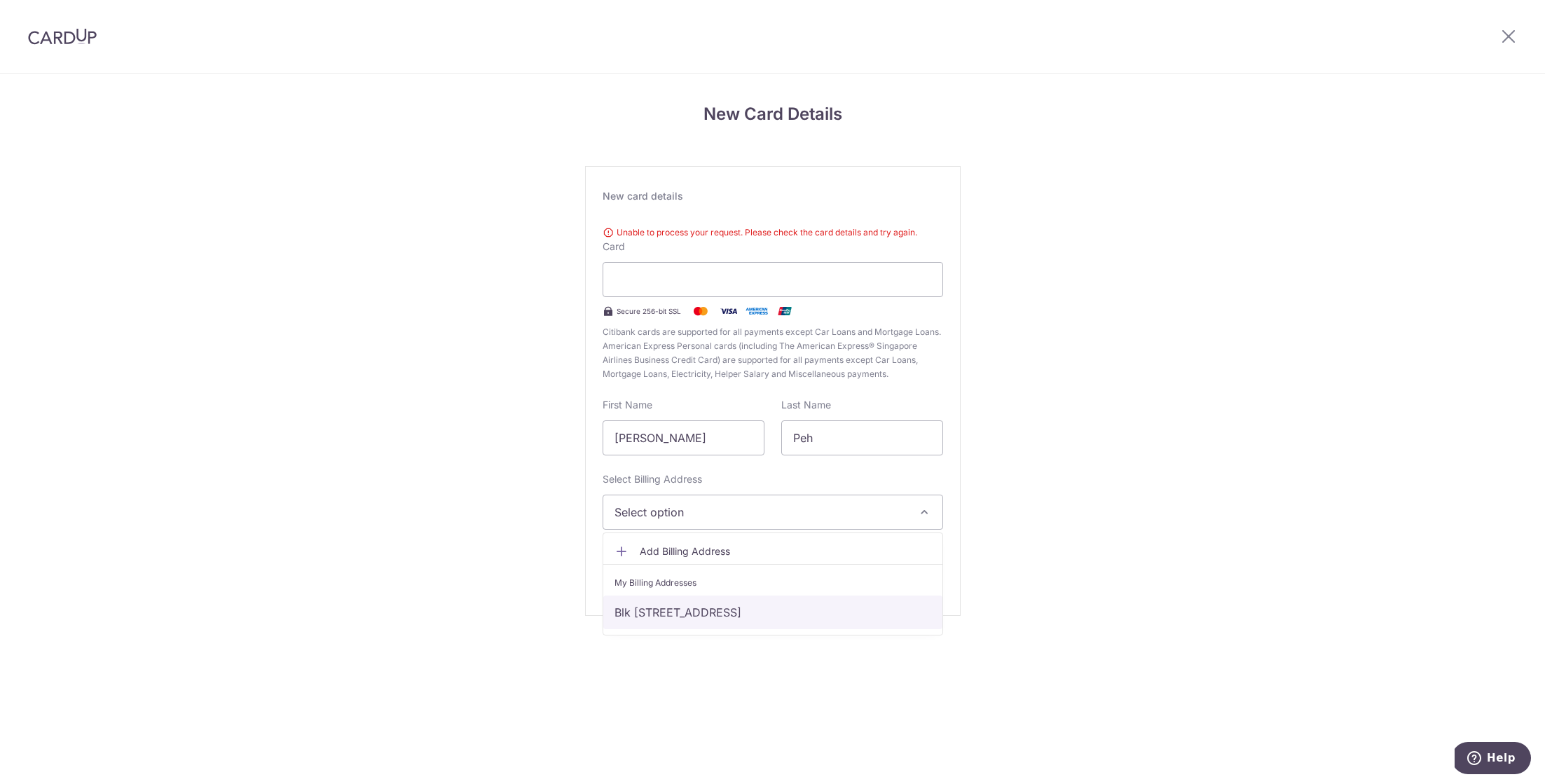
click at [802, 613] on link "Blk [STREET_ADDRESS]" at bounding box center [772, 613] width 339 height 34
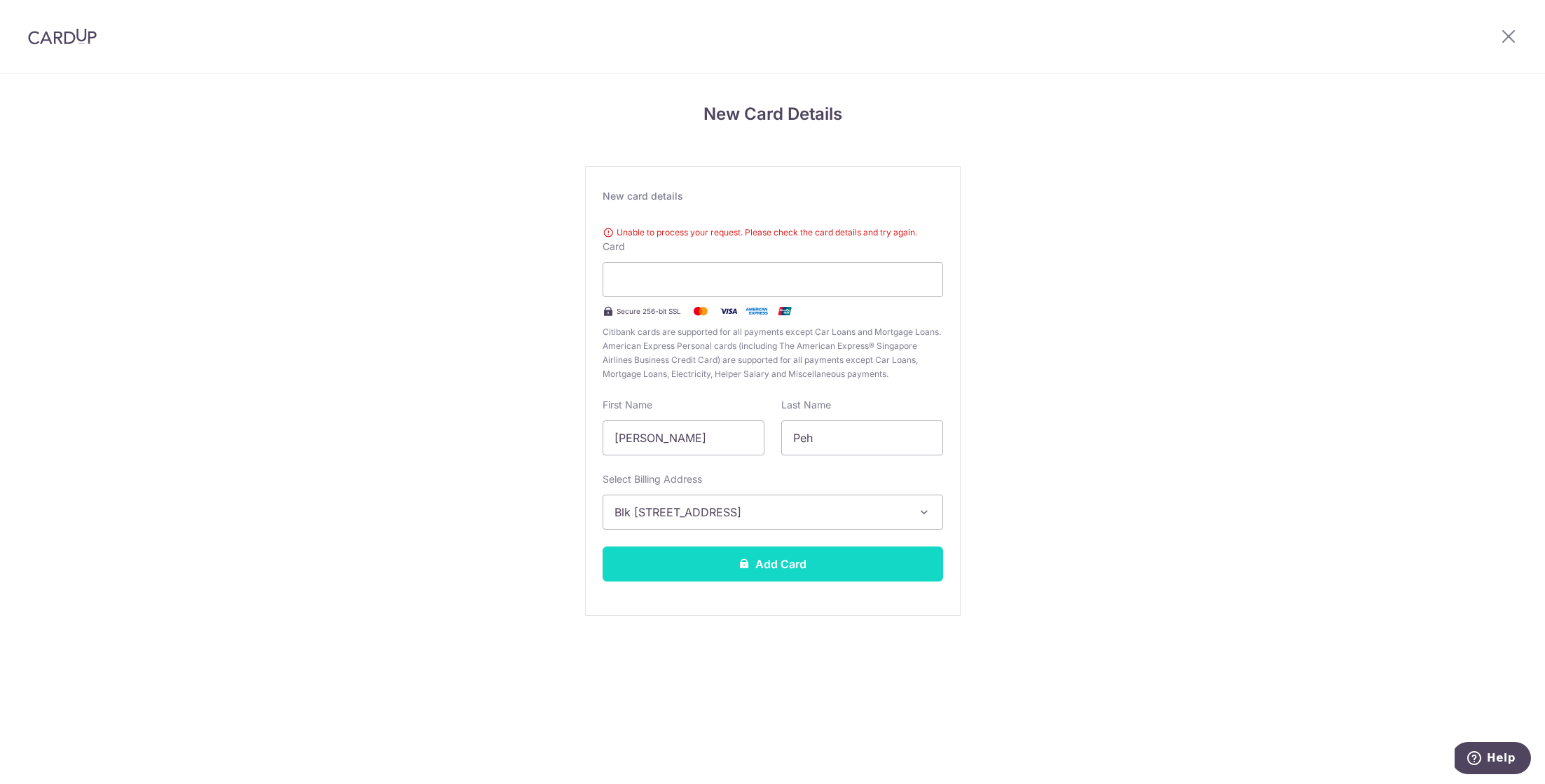
click at [802, 556] on button "Add Card" at bounding box center [772, 563] width 340 height 35
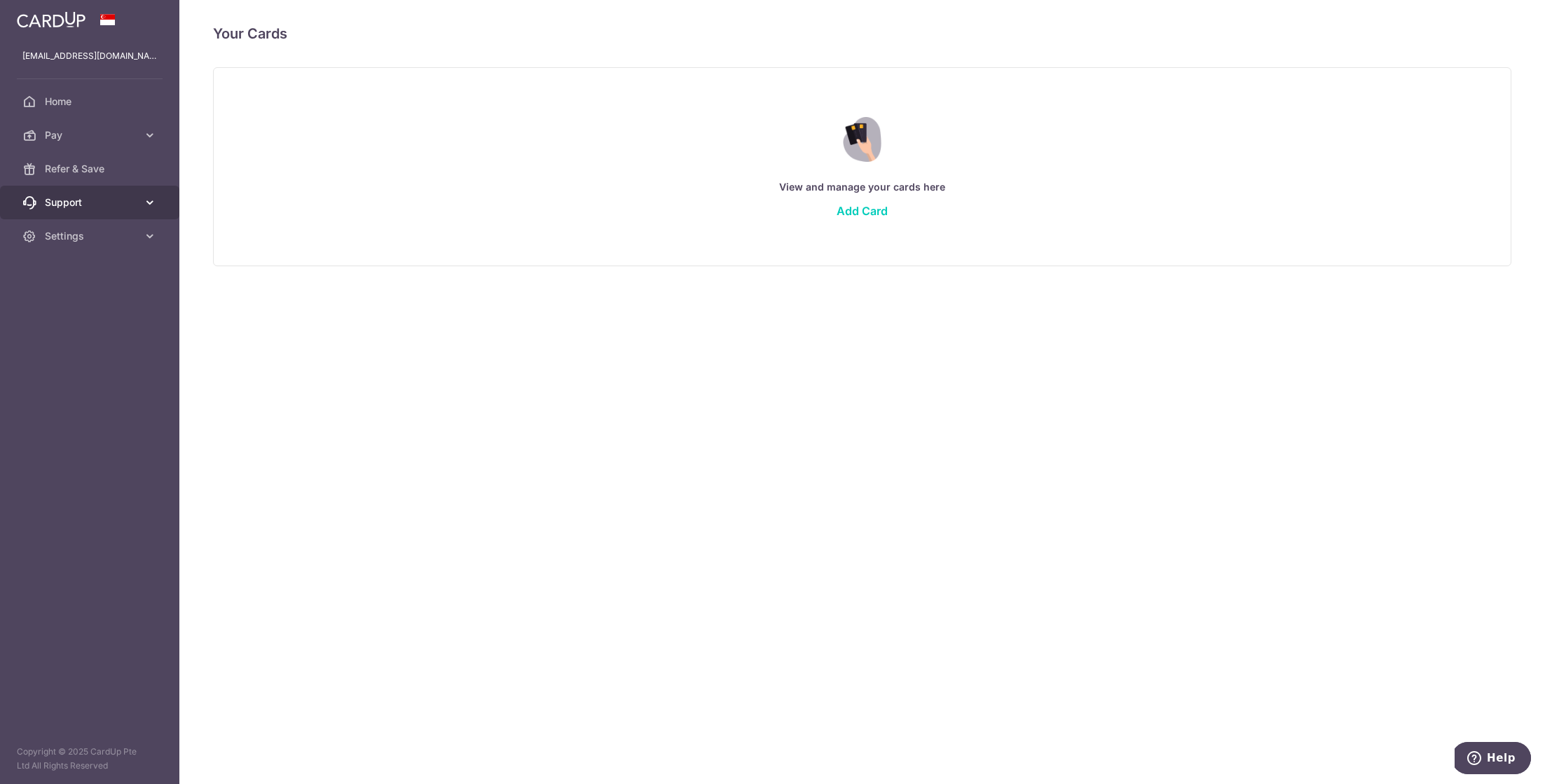
click at [115, 198] on span "Support" at bounding box center [91, 202] width 92 height 14
